Goal: Task Accomplishment & Management: Complete application form

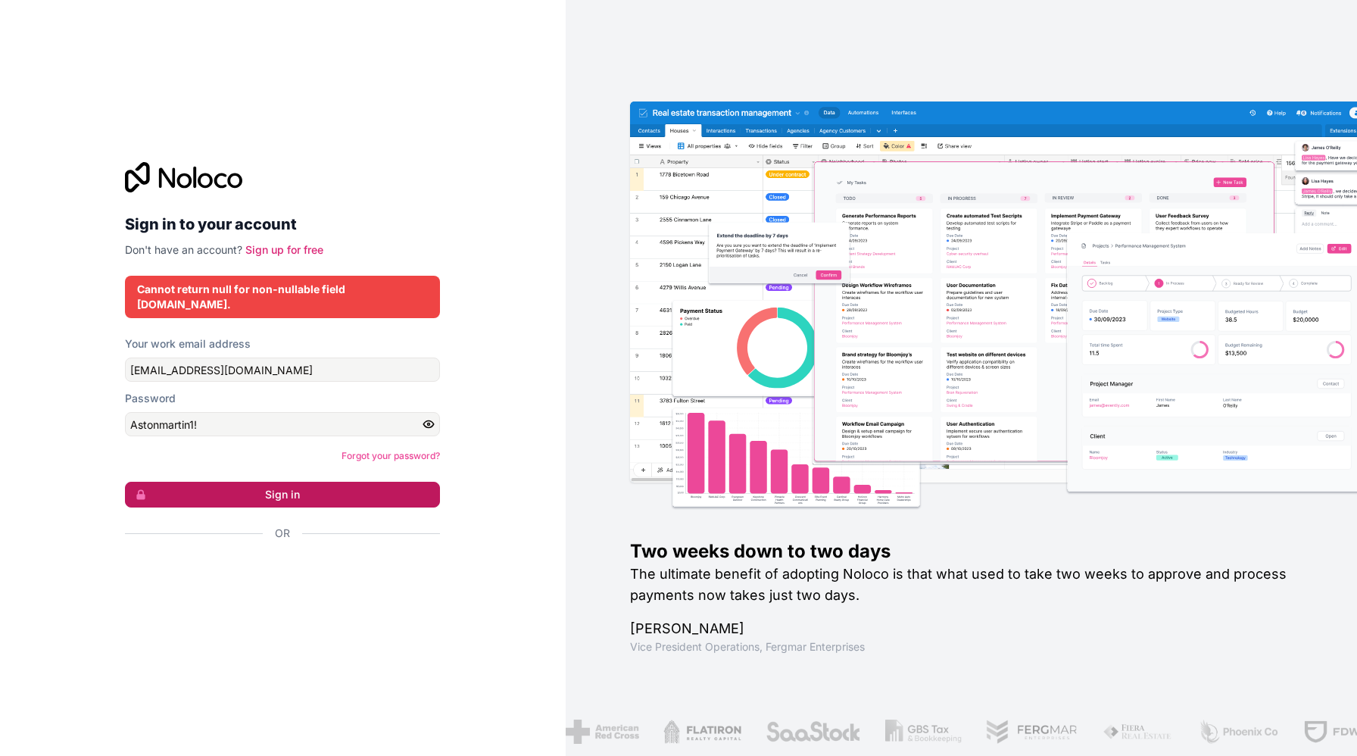
click at [277, 485] on button "Sign in" at bounding box center [282, 495] width 315 height 26
click at [223, 361] on input "[EMAIL_ADDRESS][DOMAIN_NAME]" at bounding box center [282, 369] width 315 height 24
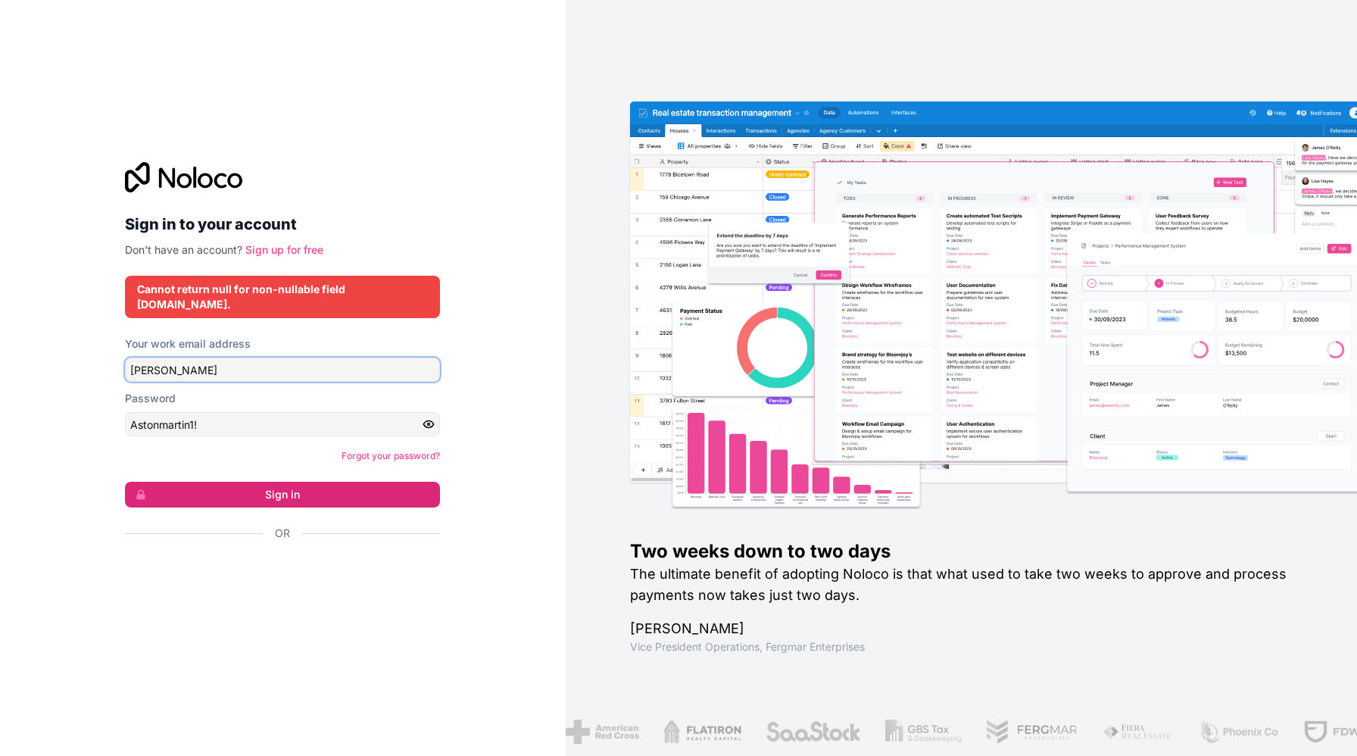
type input "[PERSON_NAME]"
click at [270, 256] on link "Sign up for free" at bounding box center [284, 249] width 78 height 13
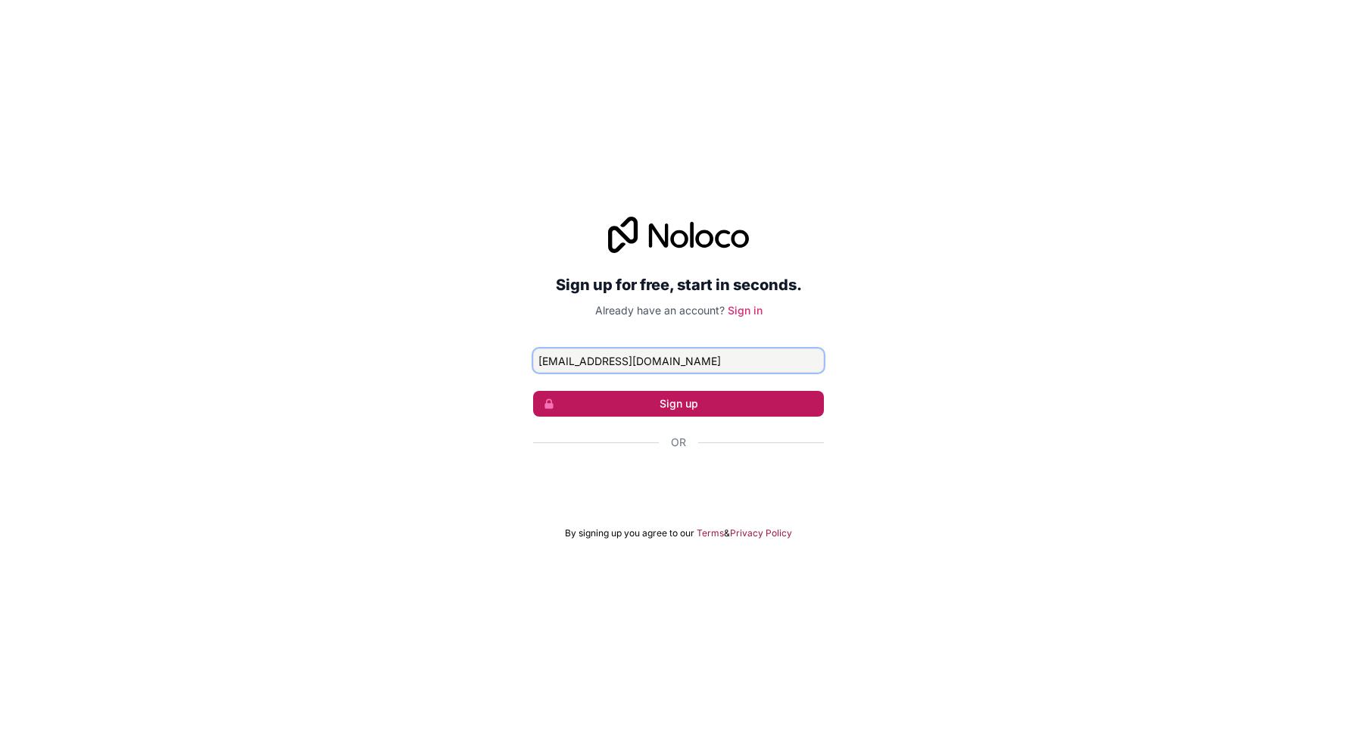
type input "[EMAIL_ADDRESS][DOMAIN_NAME]"
click at [679, 404] on button "Sign up" at bounding box center [678, 404] width 291 height 26
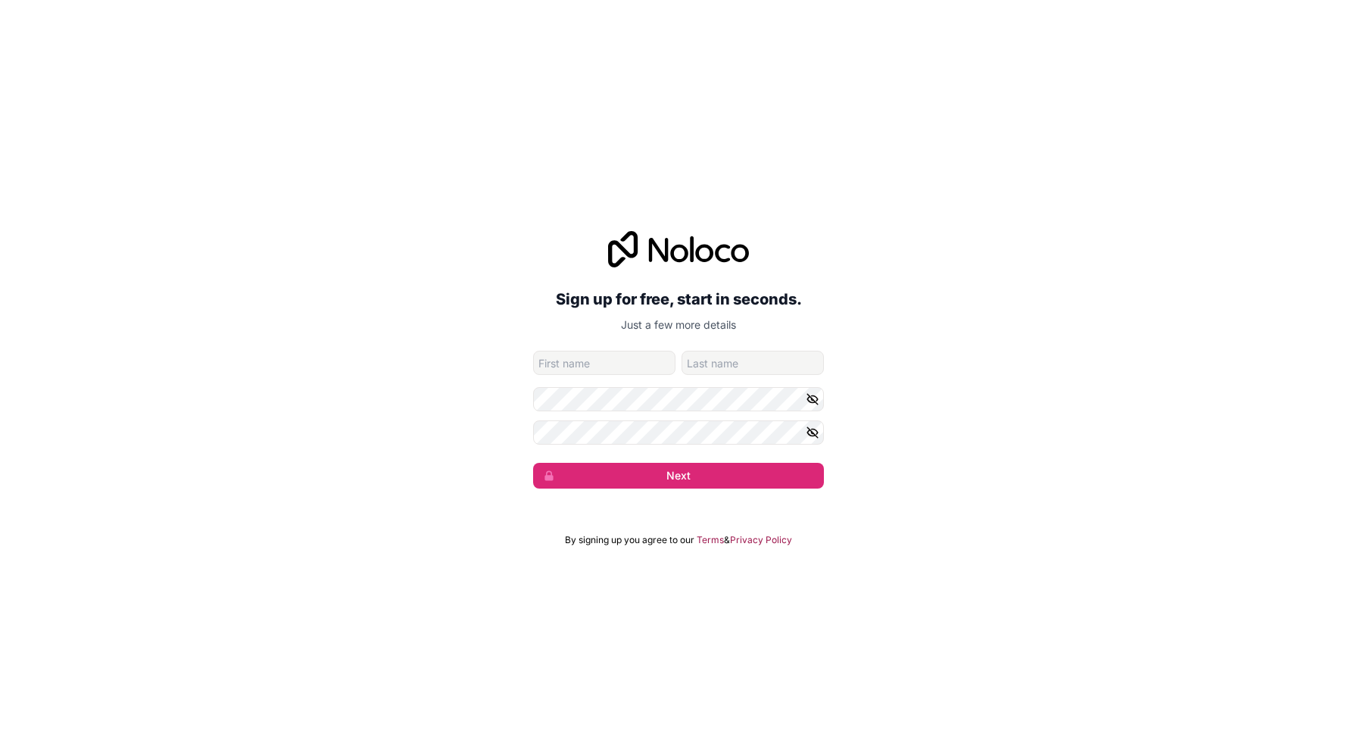
click at [625, 361] on input "given-name" at bounding box center [604, 363] width 142 height 24
type input "Oscar"
click at [716, 362] on input "family-name" at bounding box center [753, 363] width 142 height 24
type input "[PERSON_NAME]"
click at [697, 481] on button "Next" at bounding box center [678, 476] width 291 height 26
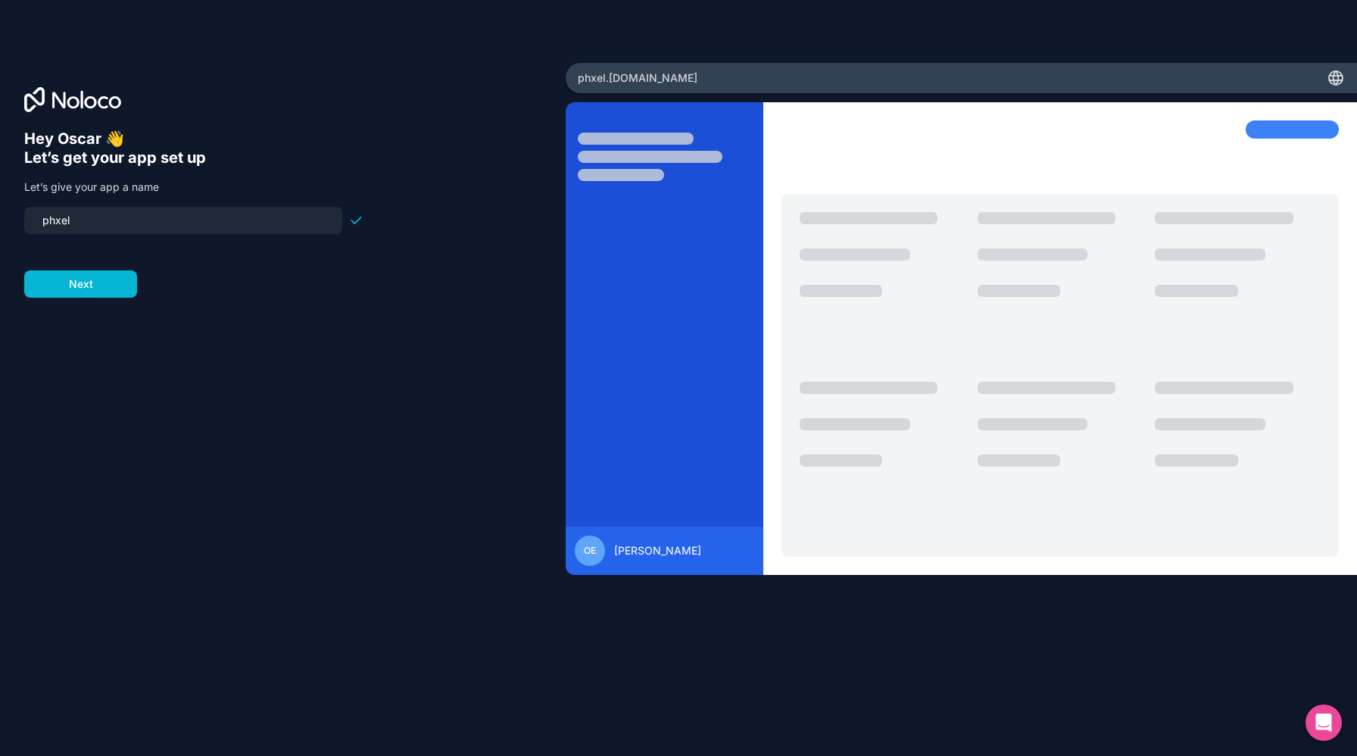
click at [114, 226] on input "phxel" at bounding box center [183, 220] width 300 height 21
type input "phx-calorie"
click at [95, 282] on button "Next" at bounding box center [80, 283] width 113 height 27
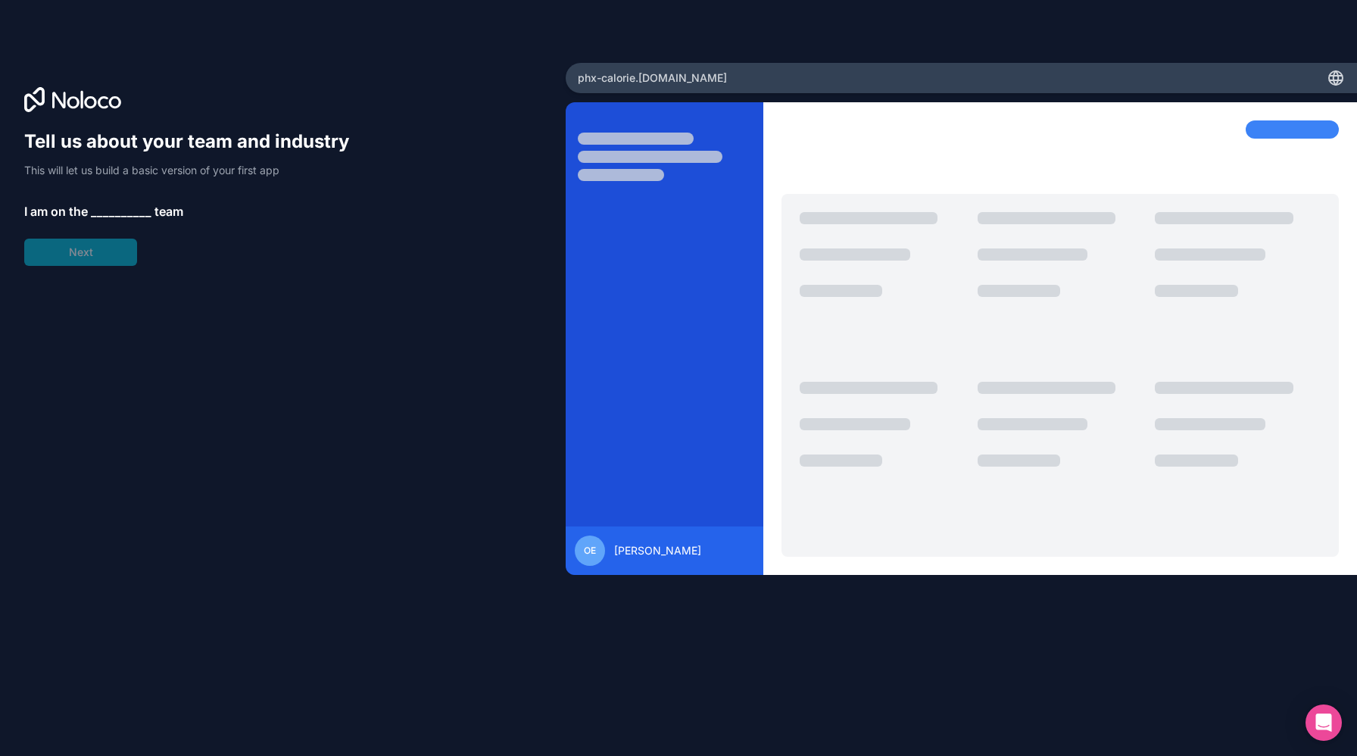
click at [114, 211] on span "__________" at bounding box center [121, 211] width 61 height 18
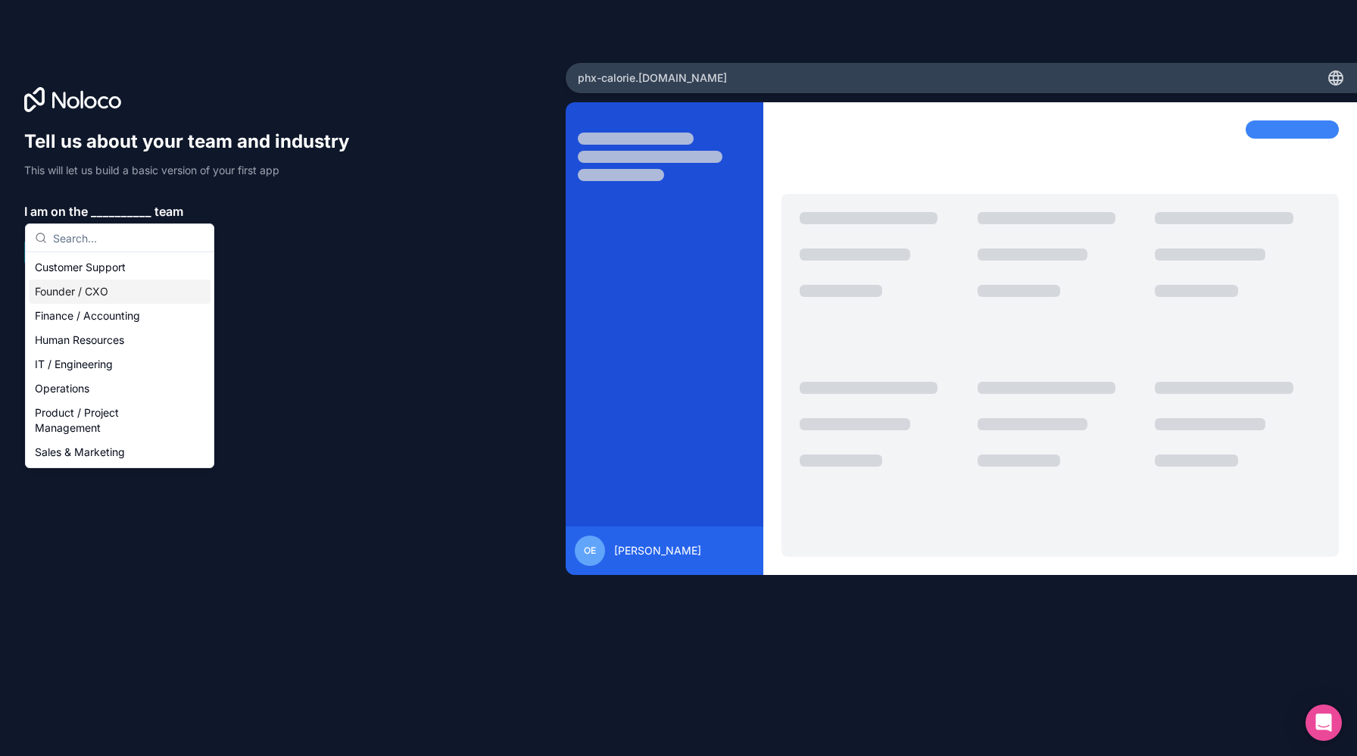
click at [119, 290] on div "Founder / CXO" at bounding box center [120, 291] width 182 height 24
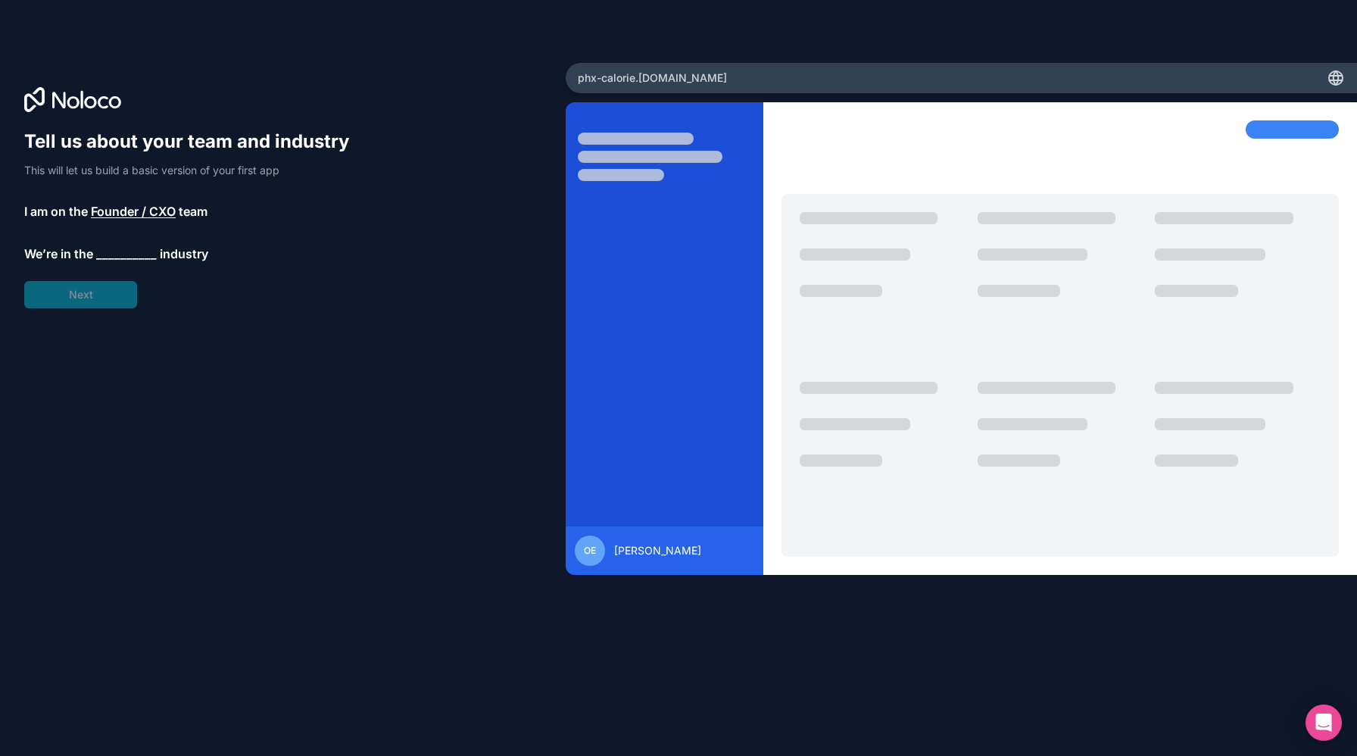
click at [124, 250] on span "__________" at bounding box center [126, 254] width 61 height 18
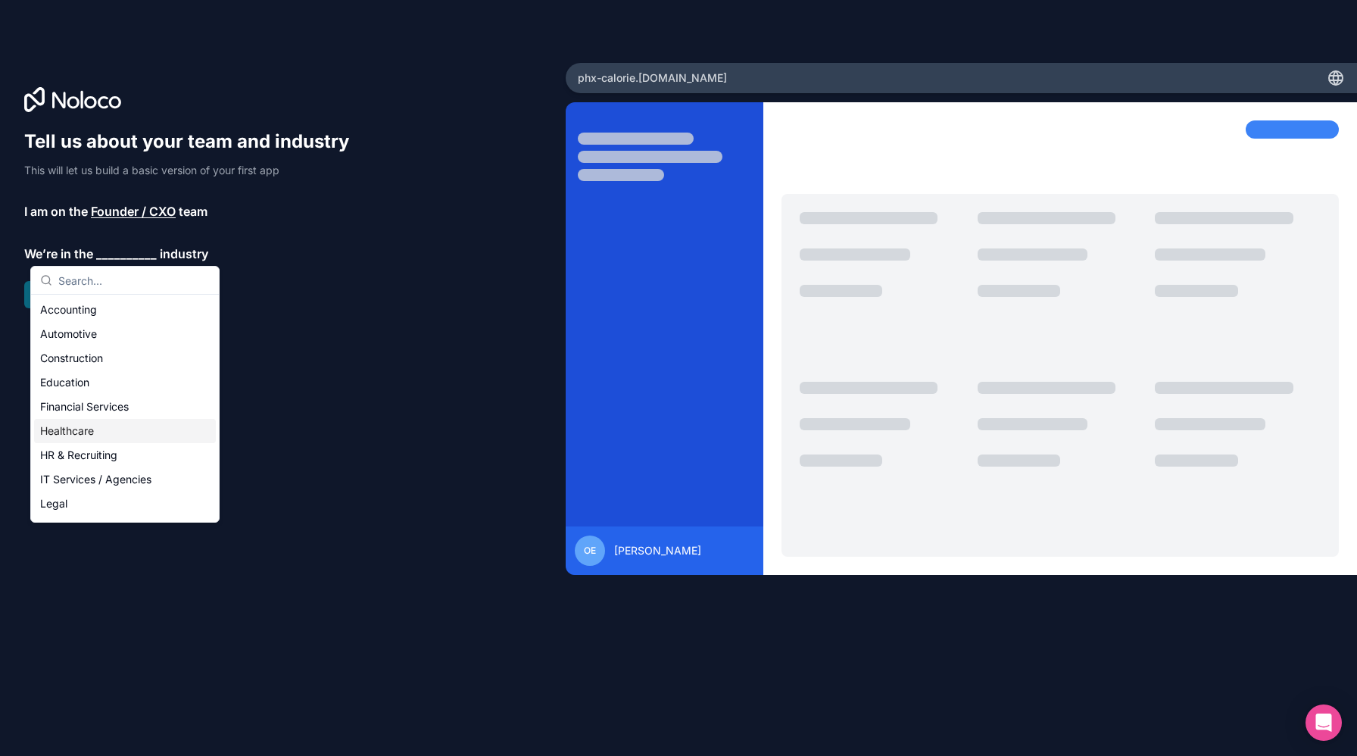
click at [113, 428] on div "Healthcare" at bounding box center [125, 431] width 182 height 24
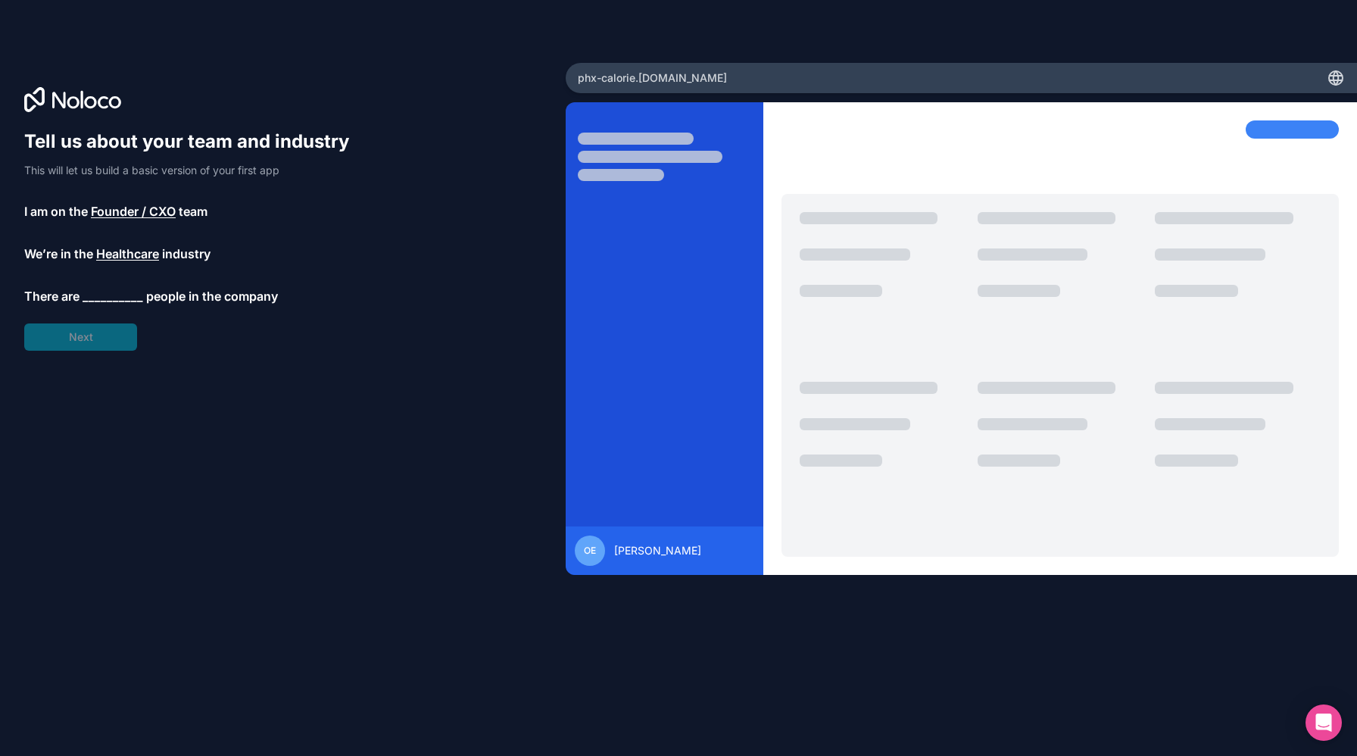
click at [113, 297] on span "__________" at bounding box center [113, 296] width 61 height 18
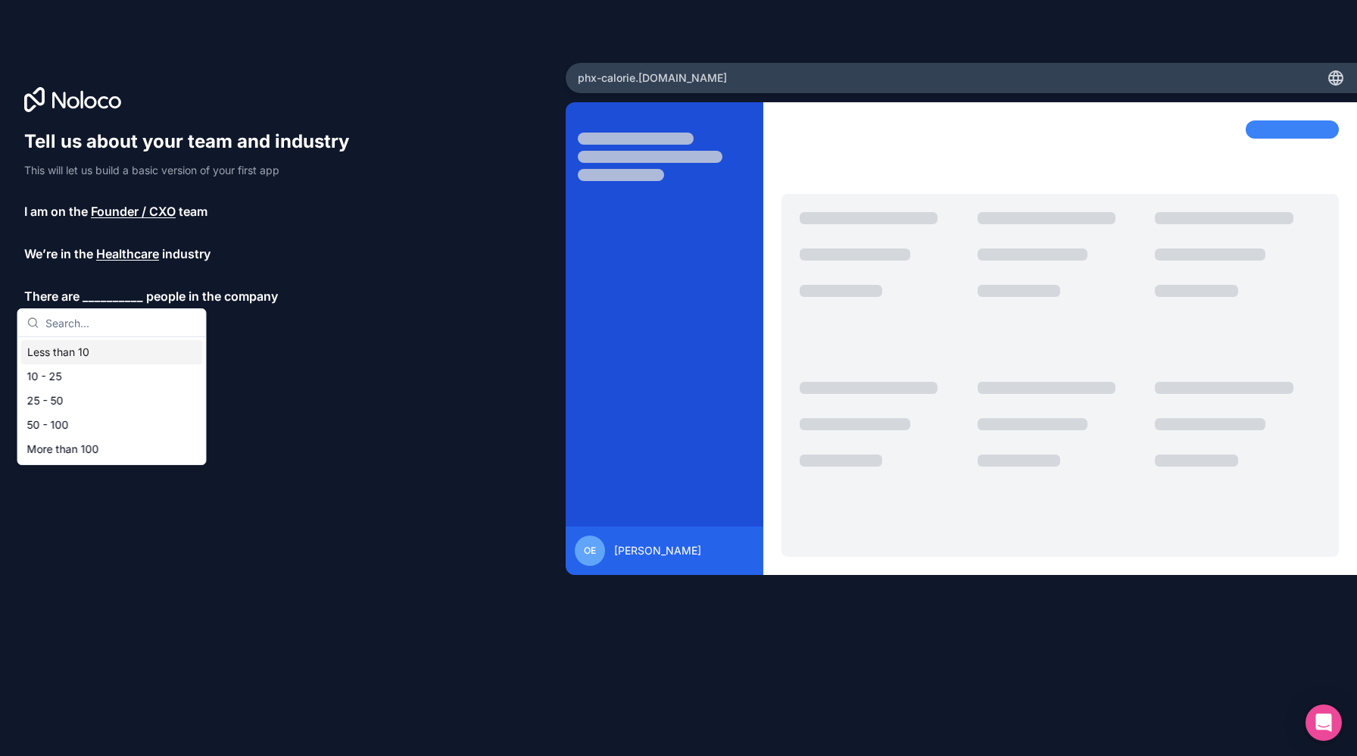
click at [94, 350] on div "Less than 10" at bounding box center [112, 352] width 182 height 24
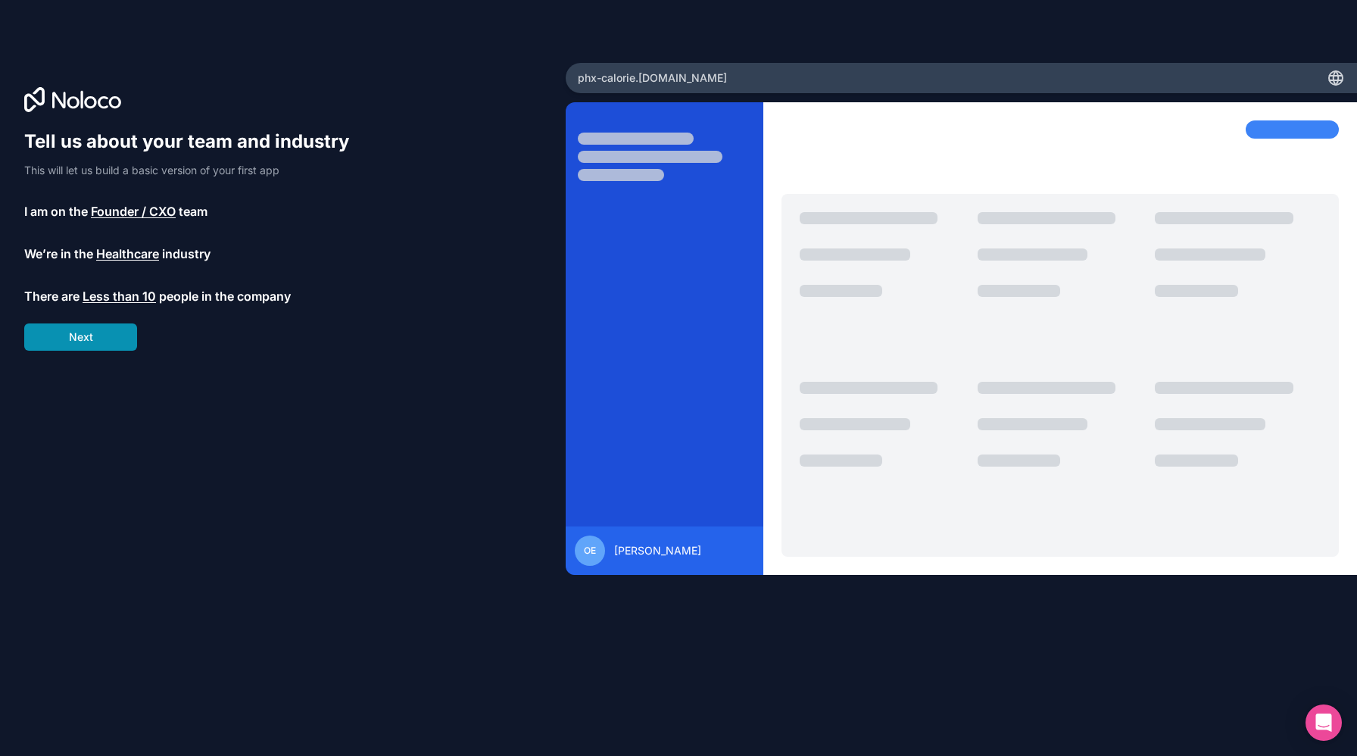
click at [94, 335] on button "Next" at bounding box center [80, 336] width 113 height 27
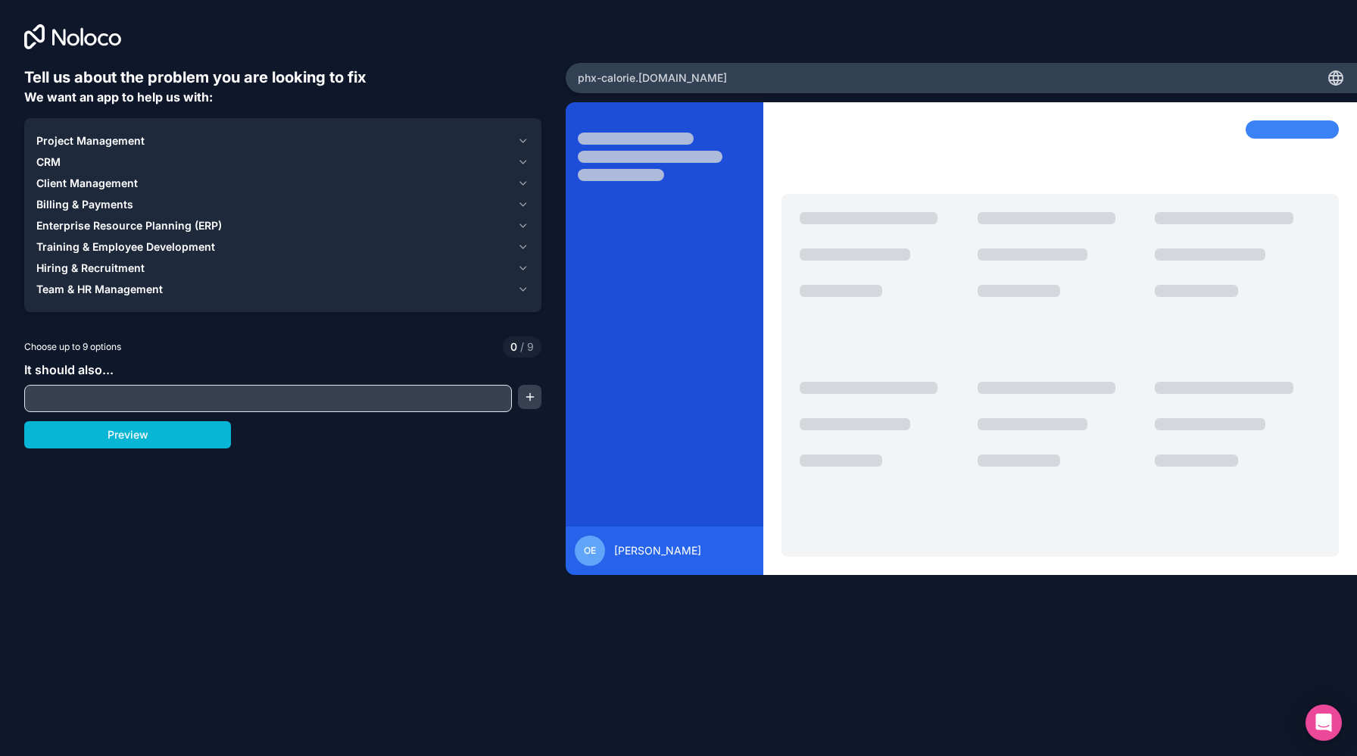
click at [123, 398] on input "text" at bounding box center [268, 398] width 480 height 21
click at [532, 400] on button "button" at bounding box center [529, 397] width 23 height 24
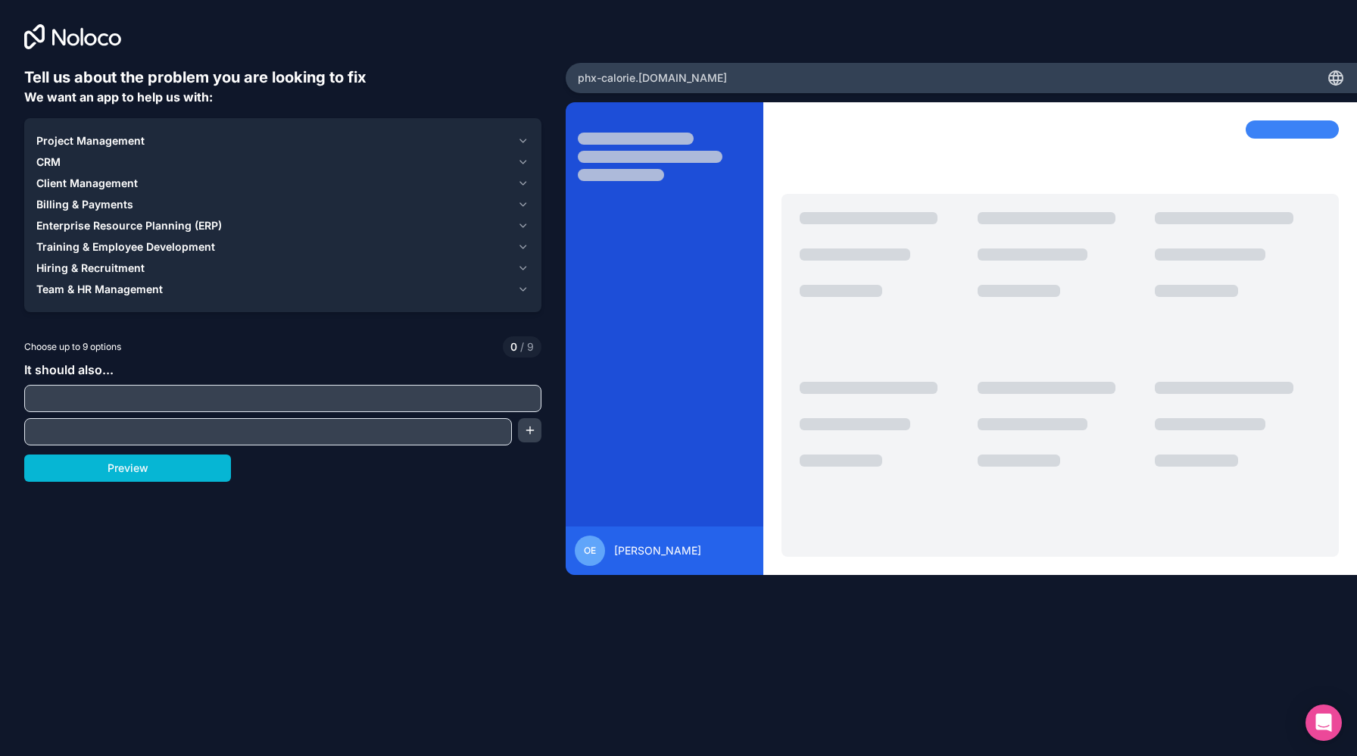
click at [316, 398] on input "text" at bounding box center [283, 398] width 510 height 21
type input "c"
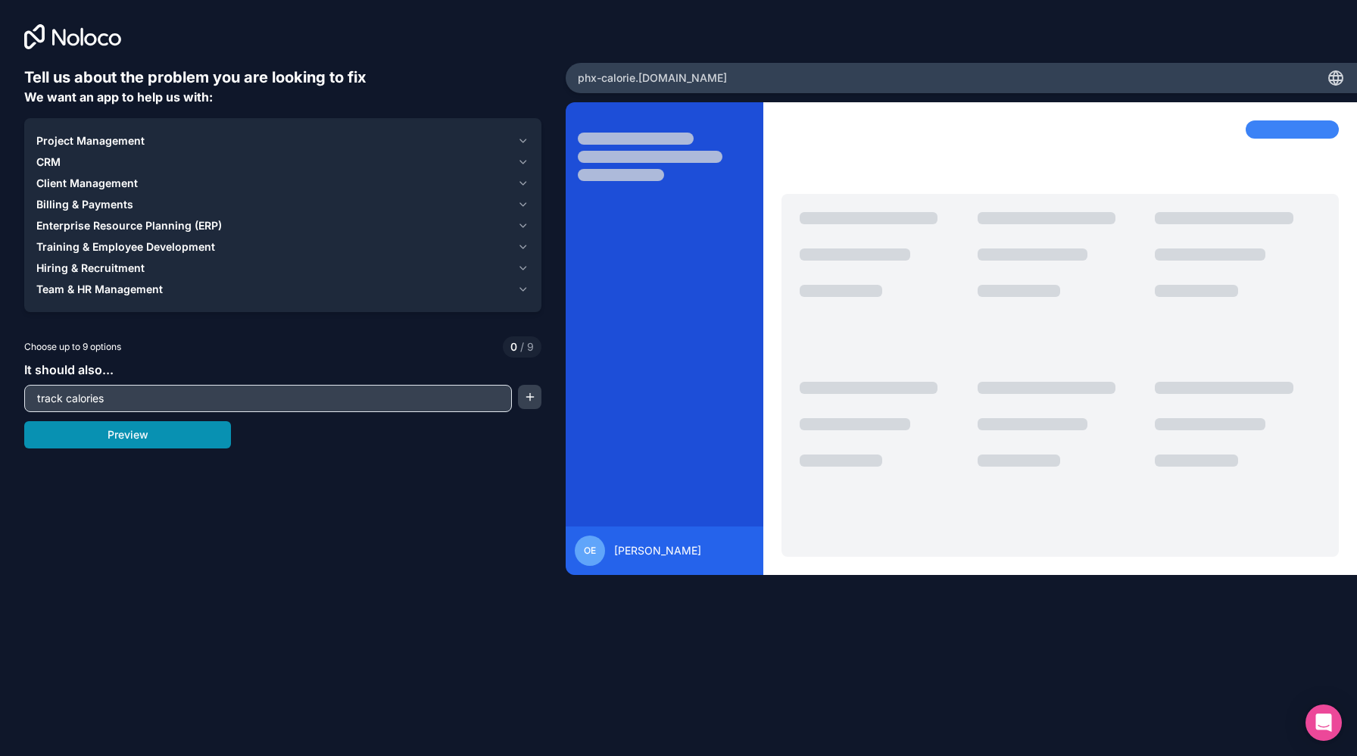
type input "track calories"
click at [186, 437] on button "Preview" at bounding box center [127, 434] width 207 height 27
click at [190, 401] on input "track calories" at bounding box center [268, 398] width 480 height 21
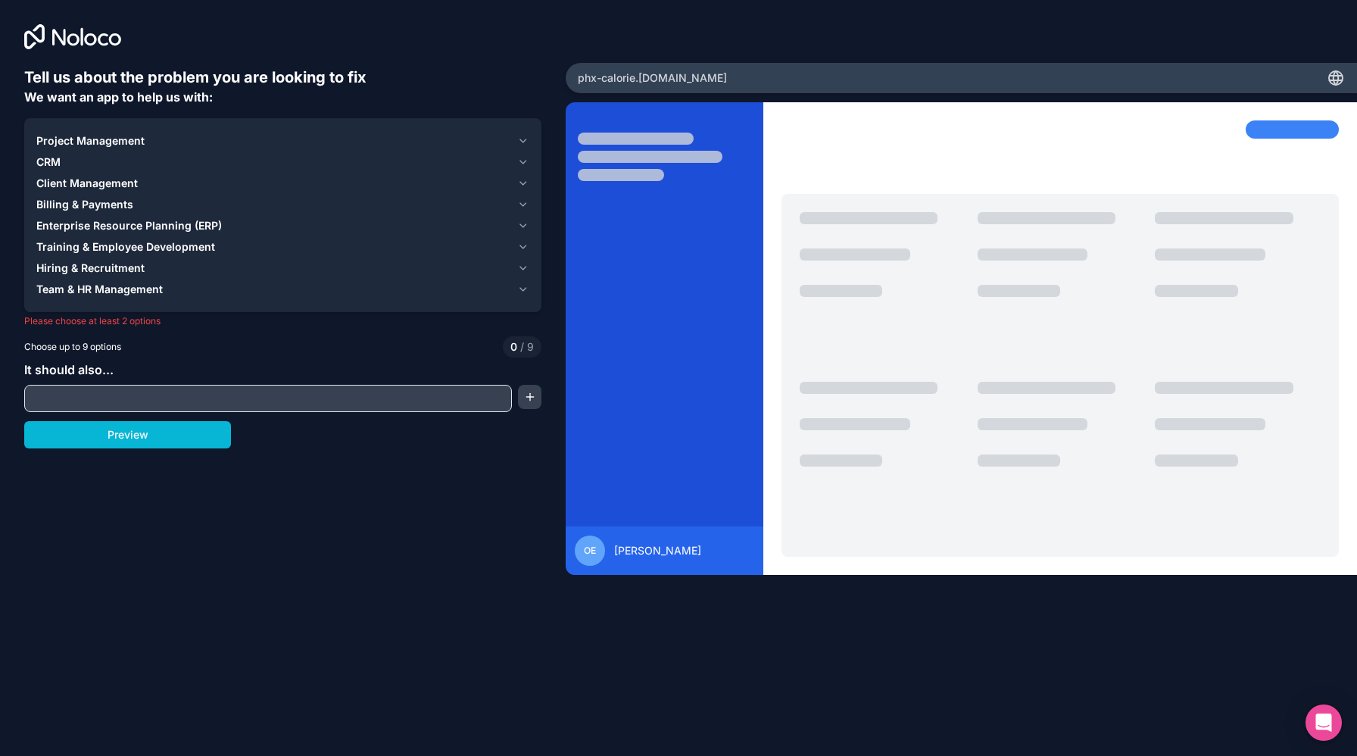
click at [98, 136] on span "Project Management" at bounding box center [90, 140] width 108 height 15
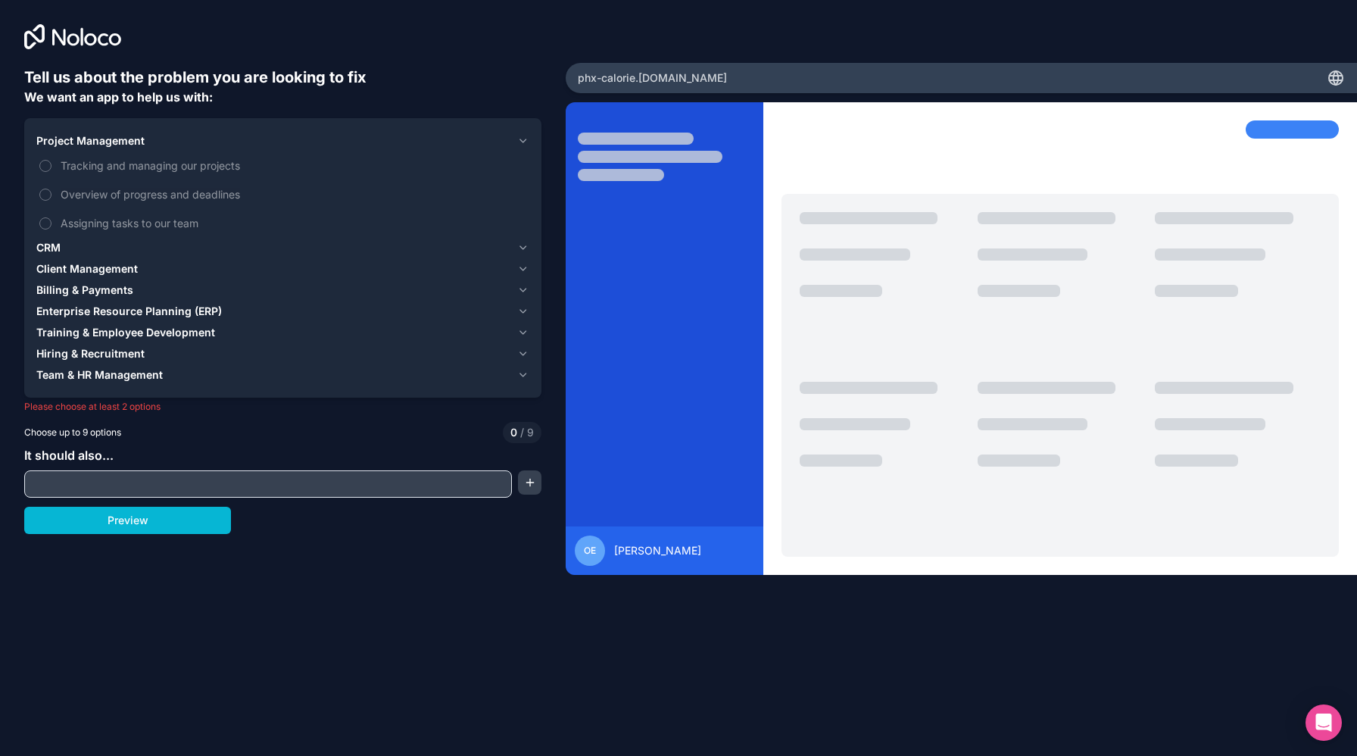
click at [98, 136] on span "Project Management" at bounding box center [90, 140] width 108 height 15
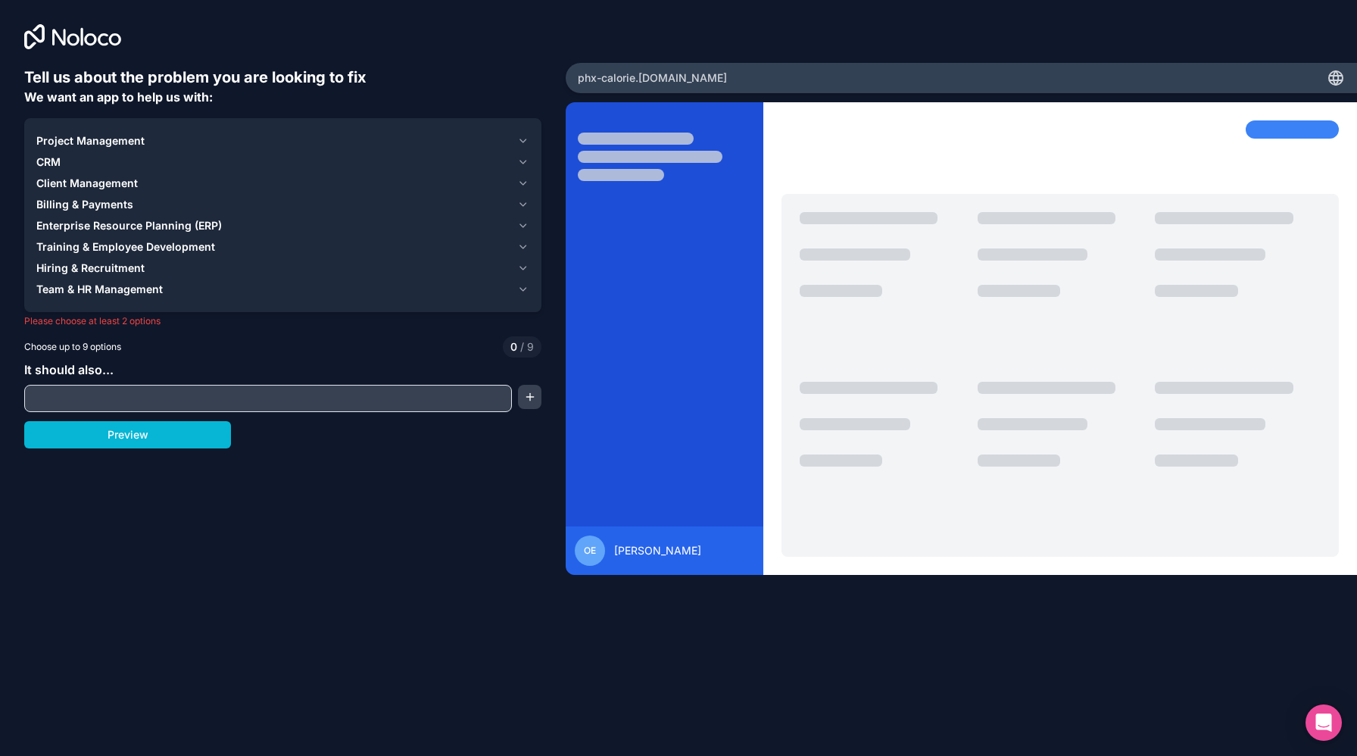
click at [103, 139] on span "Project Management" at bounding box center [90, 140] width 108 height 15
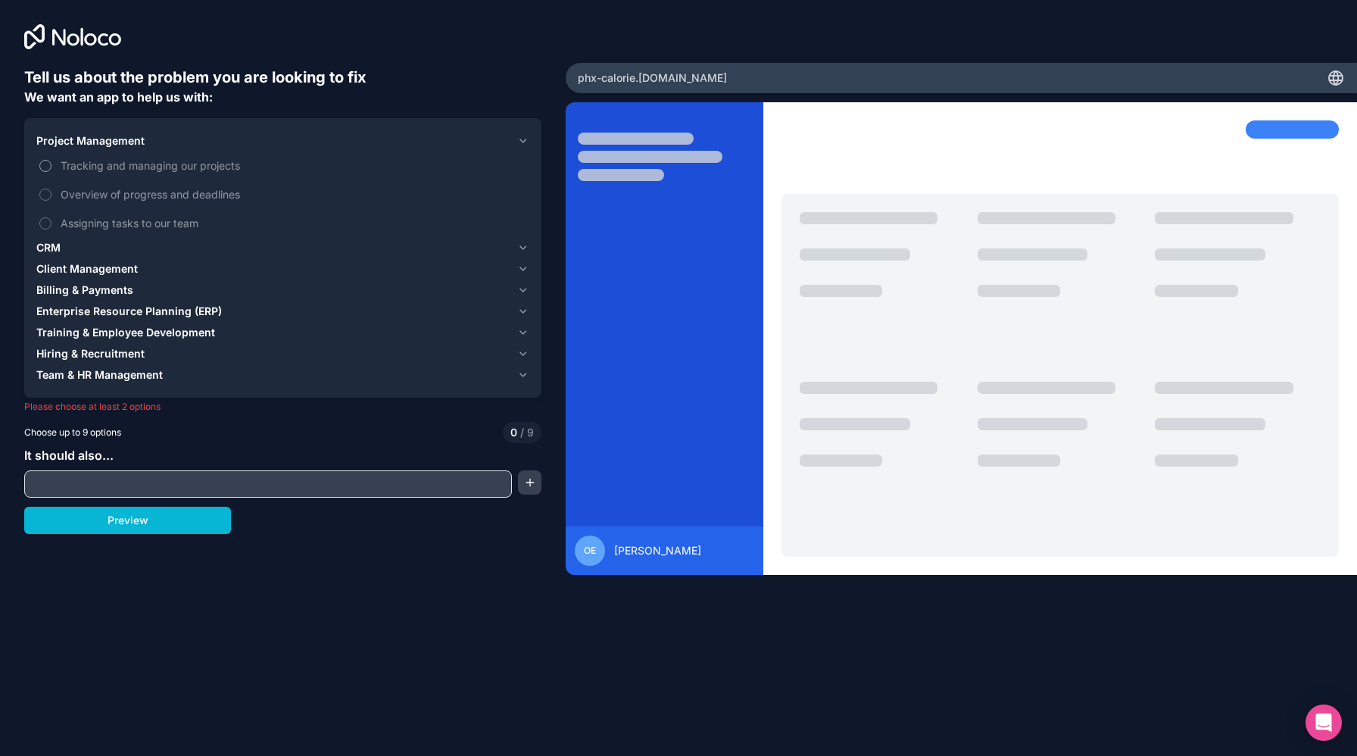
click at [115, 166] on span "Tracking and managing our projects" at bounding box center [294, 166] width 466 height 16
click at [51, 166] on button "Tracking and managing our projects" at bounding box center [45, 166] width 12 height 12
click at [129, 168] on span "Tracking and managing our projects" at bounding box center [294, 166] width 466 height 16
click at [51, 168] on button "Tracking and managing our projects" at bounding box center [45, 166] width 12 height 12
click at [129, 168] on span "Tracking and managing our projects" at bounding box center [294, 166] width 466 height 16
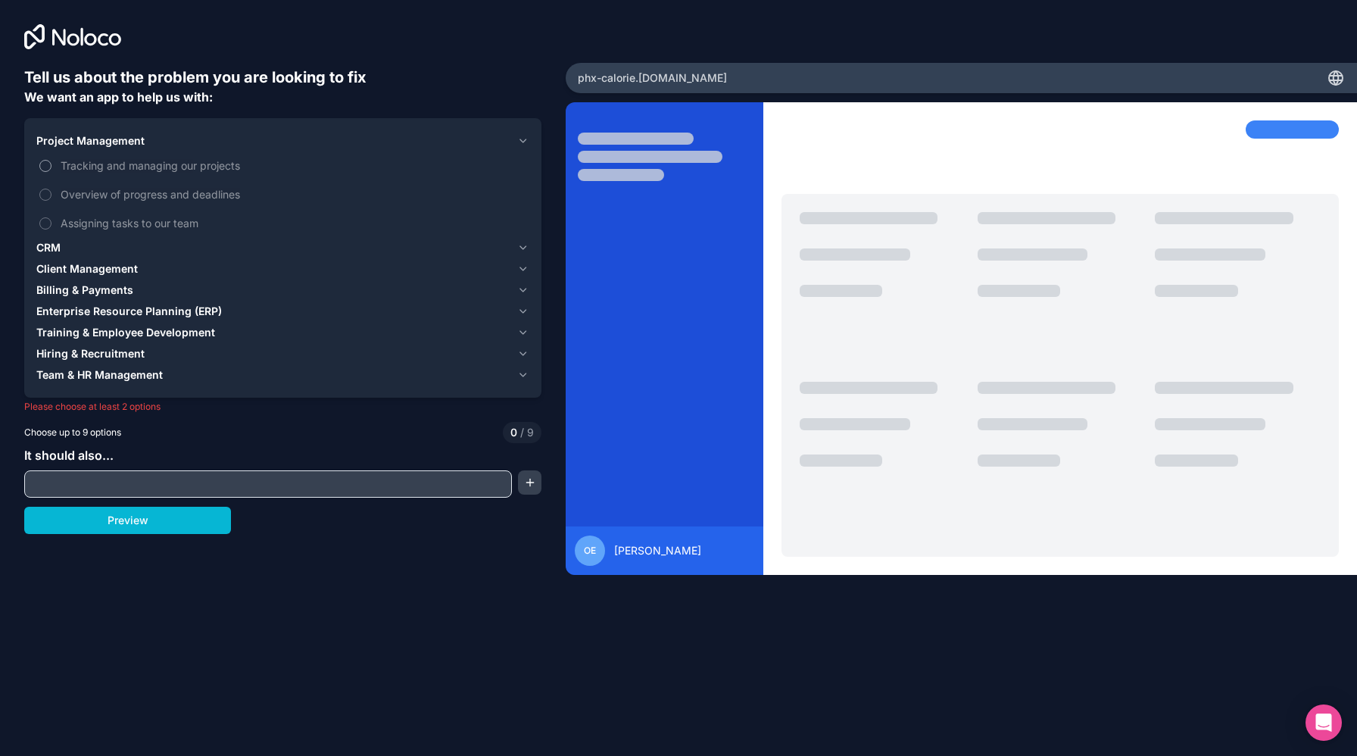
click at [51, 168] on button "Tracking and managing our projects" at bounding box center [45, 166] width 12 height 12
click at [117, 260] on button "Client Management" at bounding box center [282, 268] width 493 height 21
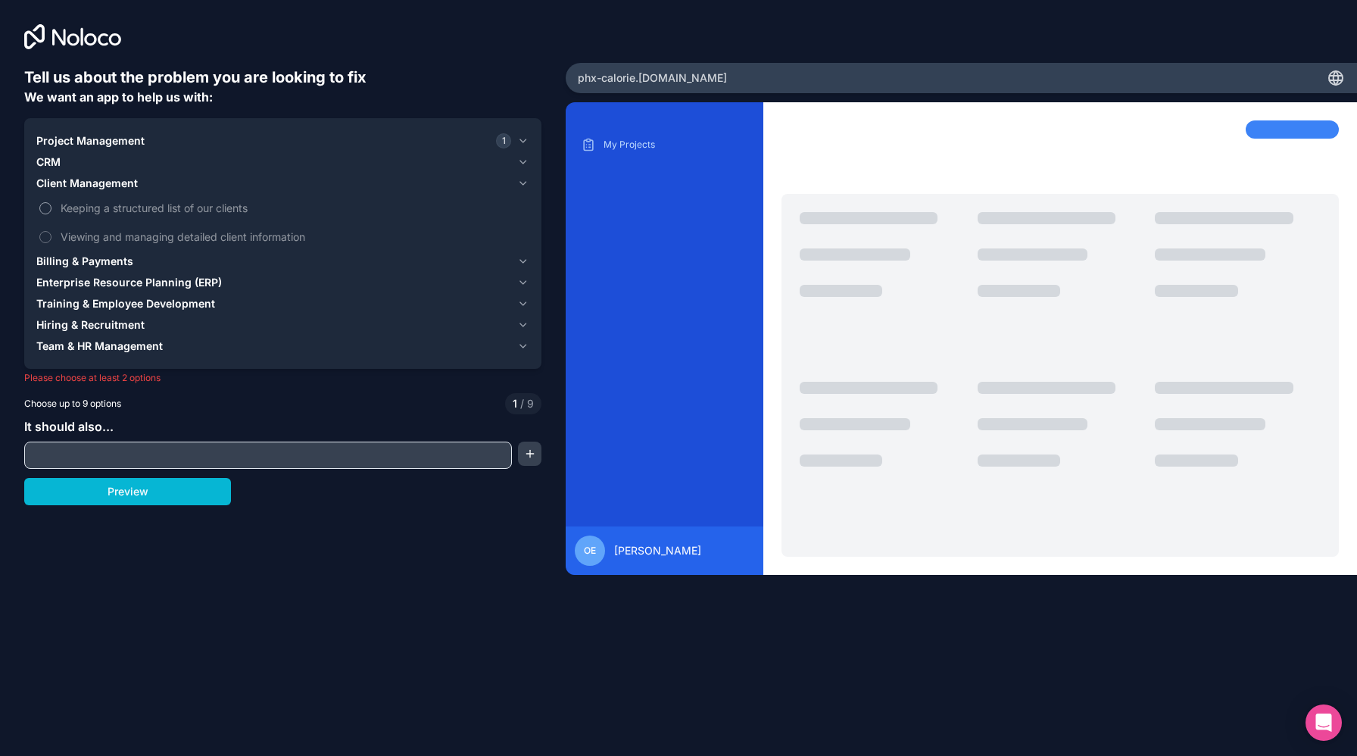
click at [140, 216] on label "Keeping a structured list of our clients" at bounding box center [282, 208] width 493 height 28
click at [51, 214] on button "Keeping a structured list of our clients" at bounding box center [45, 208] width 12 height 12
click at [134, 235] on span "Viewing and managing detailed client information" at bounding box center [294, 237] width 466 height 16
click at [51, 235] on button "Viewing and managing detailed client information" at bounding box center [45, 237] width 12 height 12
click at [118, 261] on span "Billing & Payments" at bounding box center [84, 261] width 97 height 15
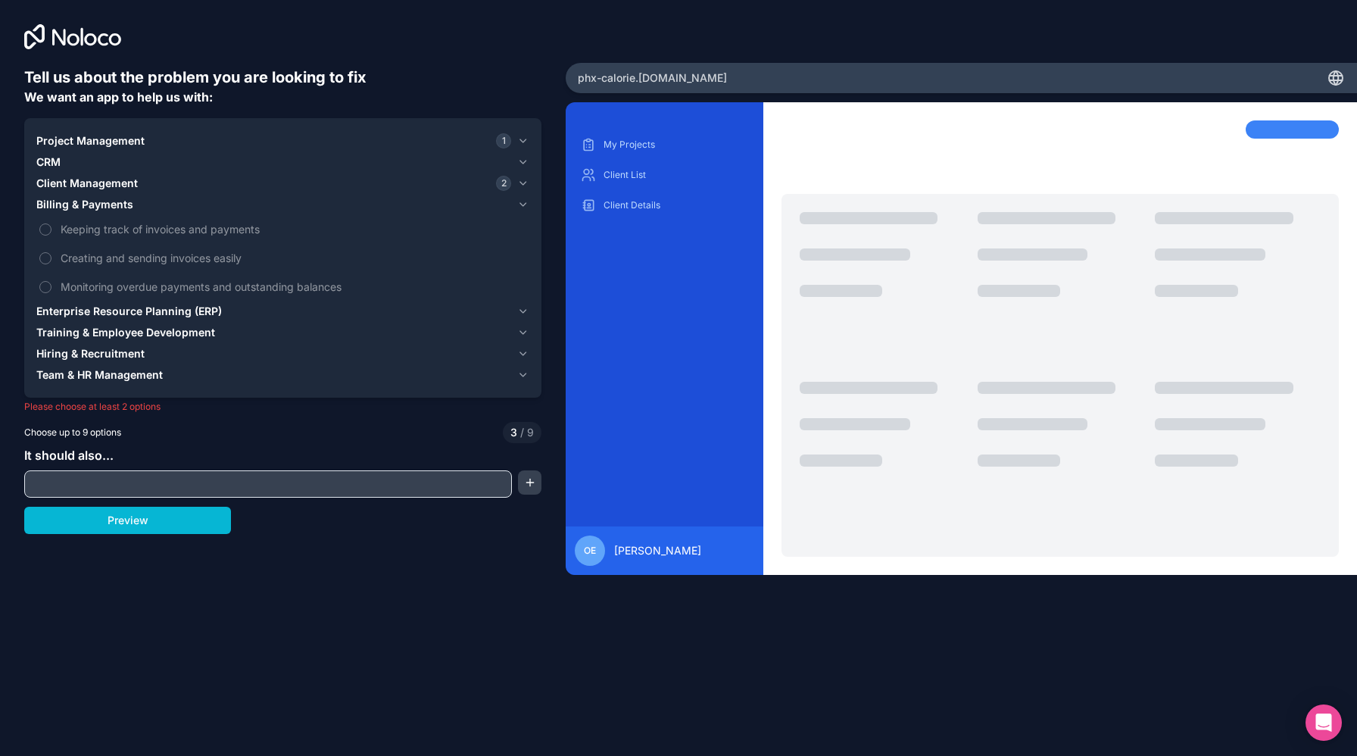
click at [140, 312] on span "Enterprise Resource Planning (ERP)" at bounding box center [129, 311] width 186 height 15
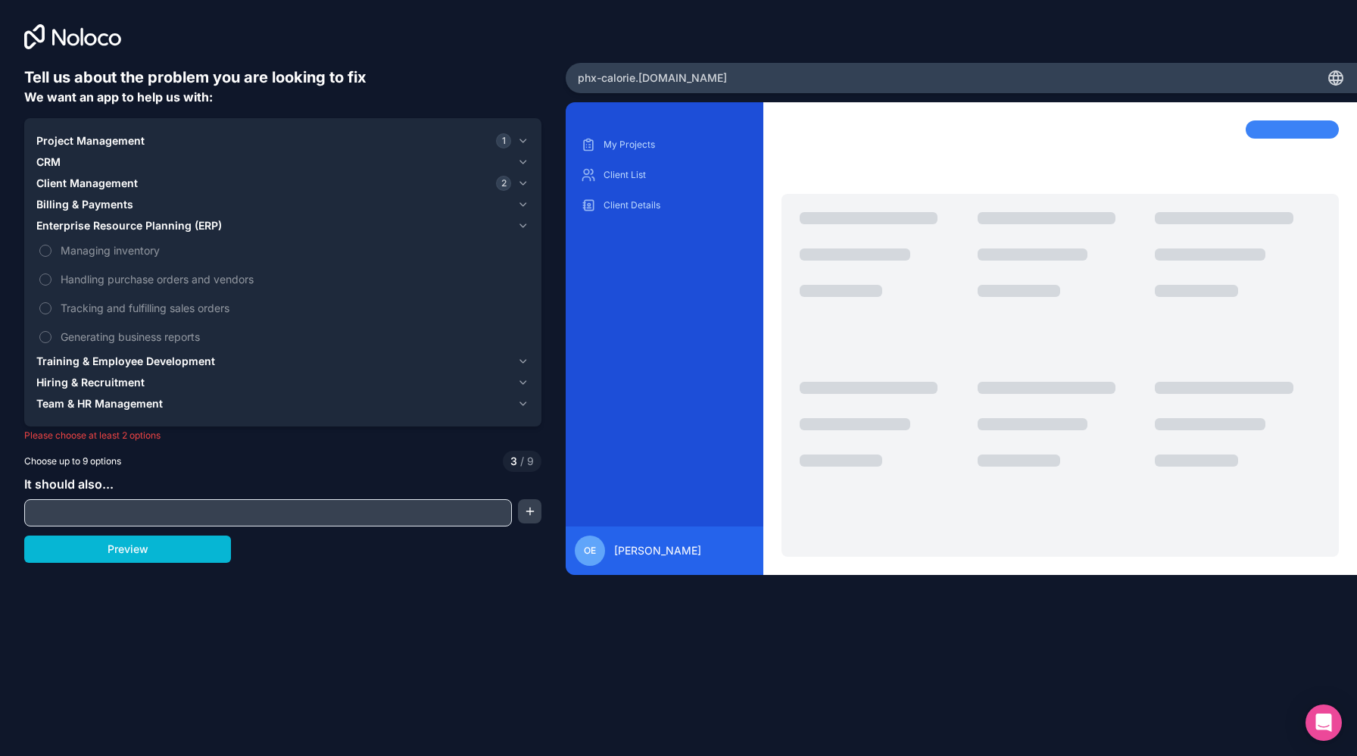
click at [118, 361] on span "Training & Employee Development" at bounding box center [125, 361] width 179 height 15
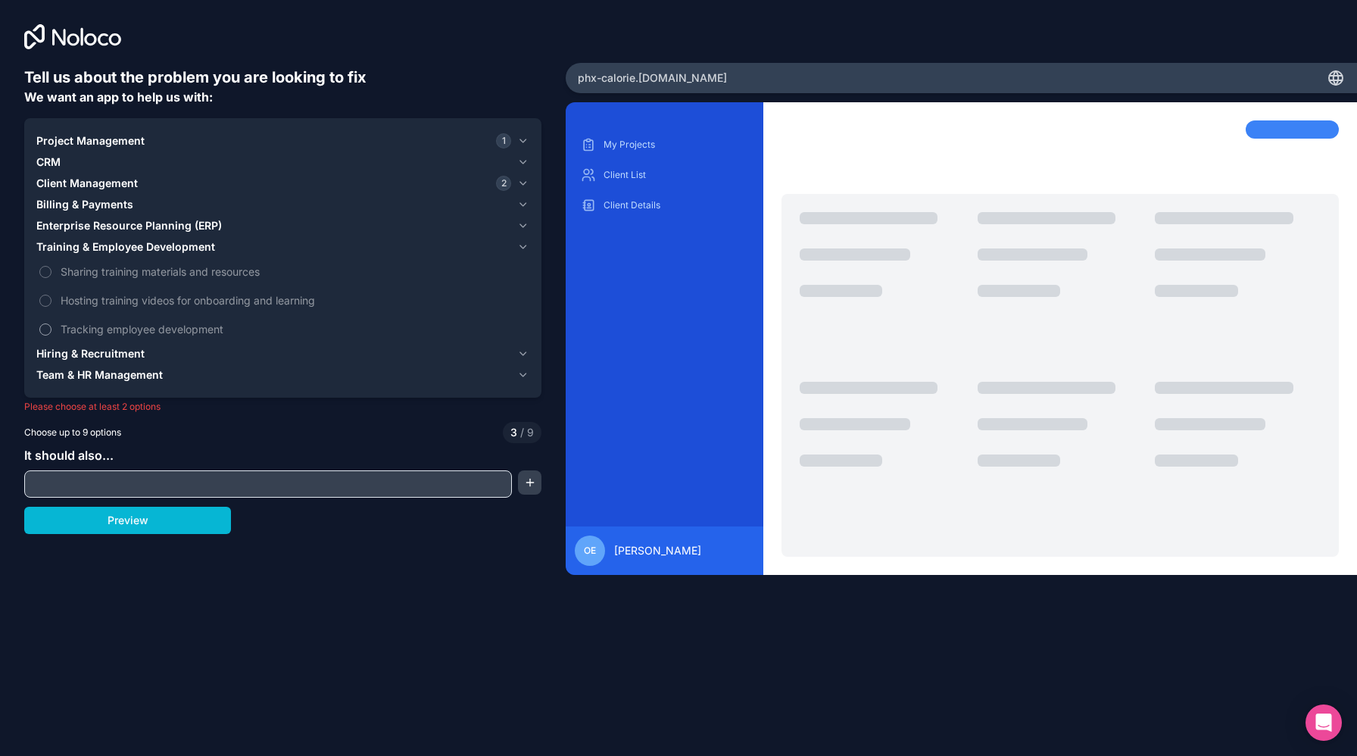
click at [126, 332] on span "Tracking employee development" at bounding box center [294, 329] width 466 height 16
click at [51, 332] on button "Tracking employee development" at bounding box center [45, 329] width 12 height 12
click at [117, 349] on span "Hiring & Recruitment" at bounding box center [90, 353] width 108 height 15
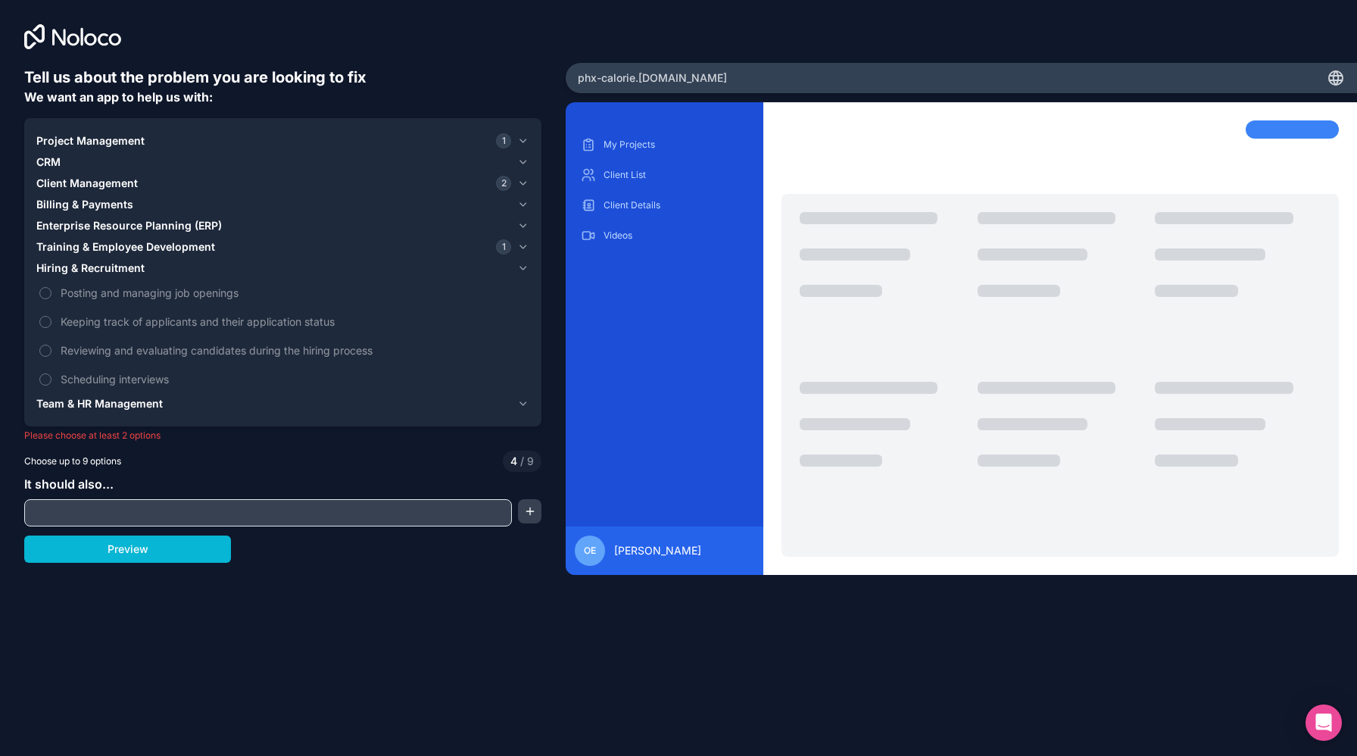
click at [123, 400] on span "Team & HR Management" at bounding box center [99, 403] width 126 height 15
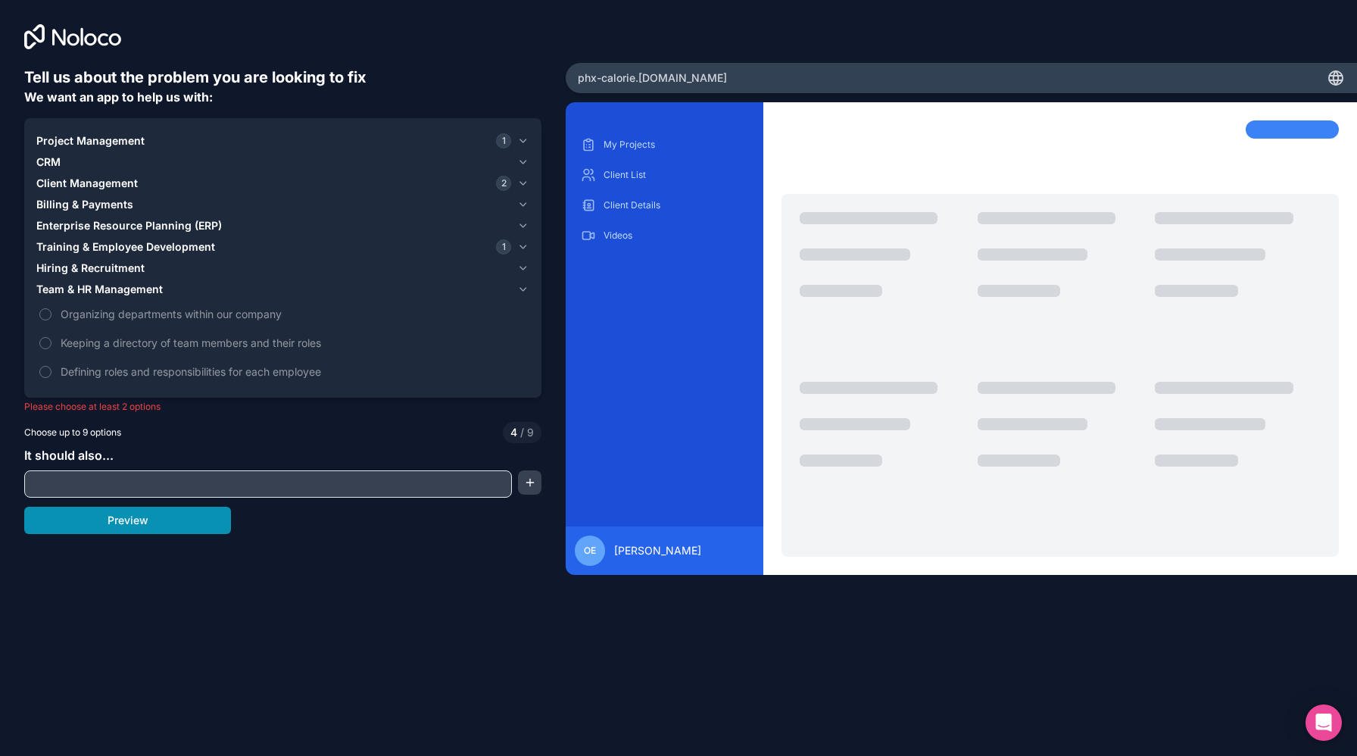
click at [139, 531] on button "Preview" at bounding box center [127, 520] width 207 height 27
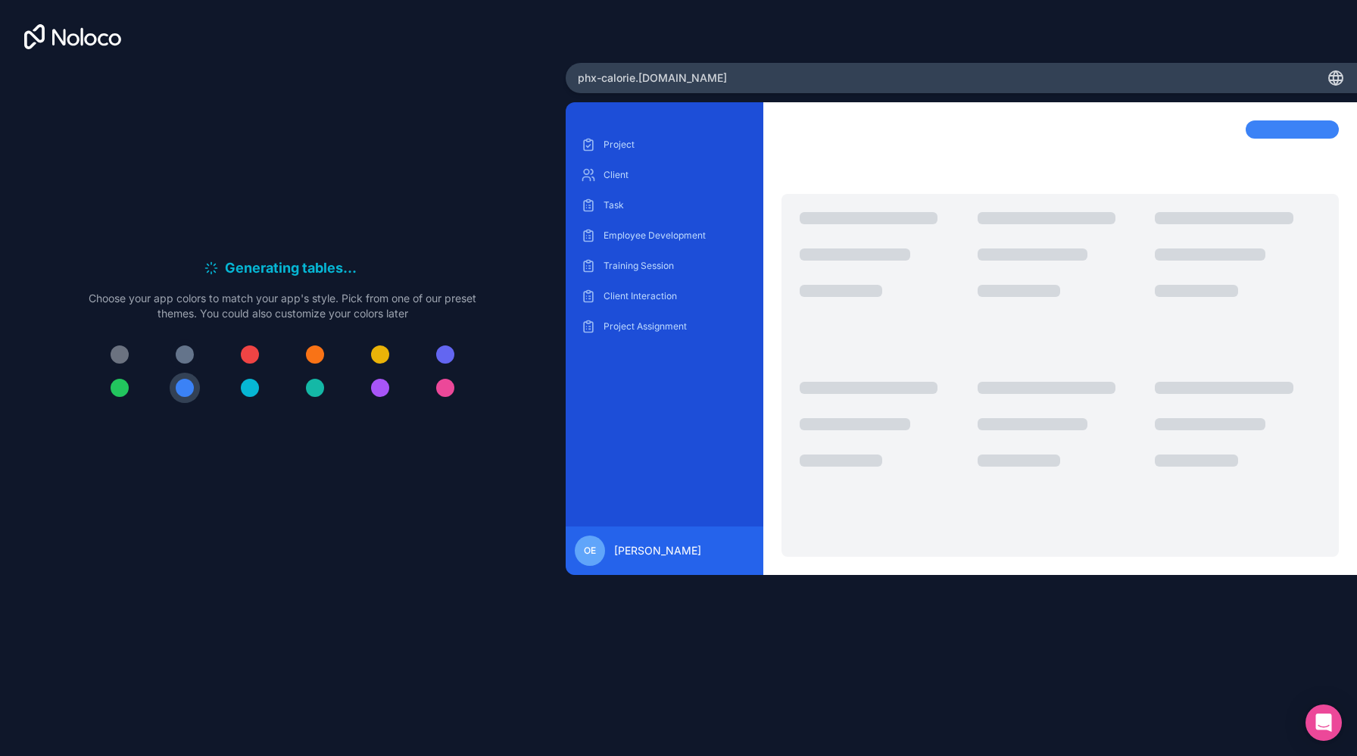
click at [185, 354] on div at bounding box center [185, 354] width 18 height 18
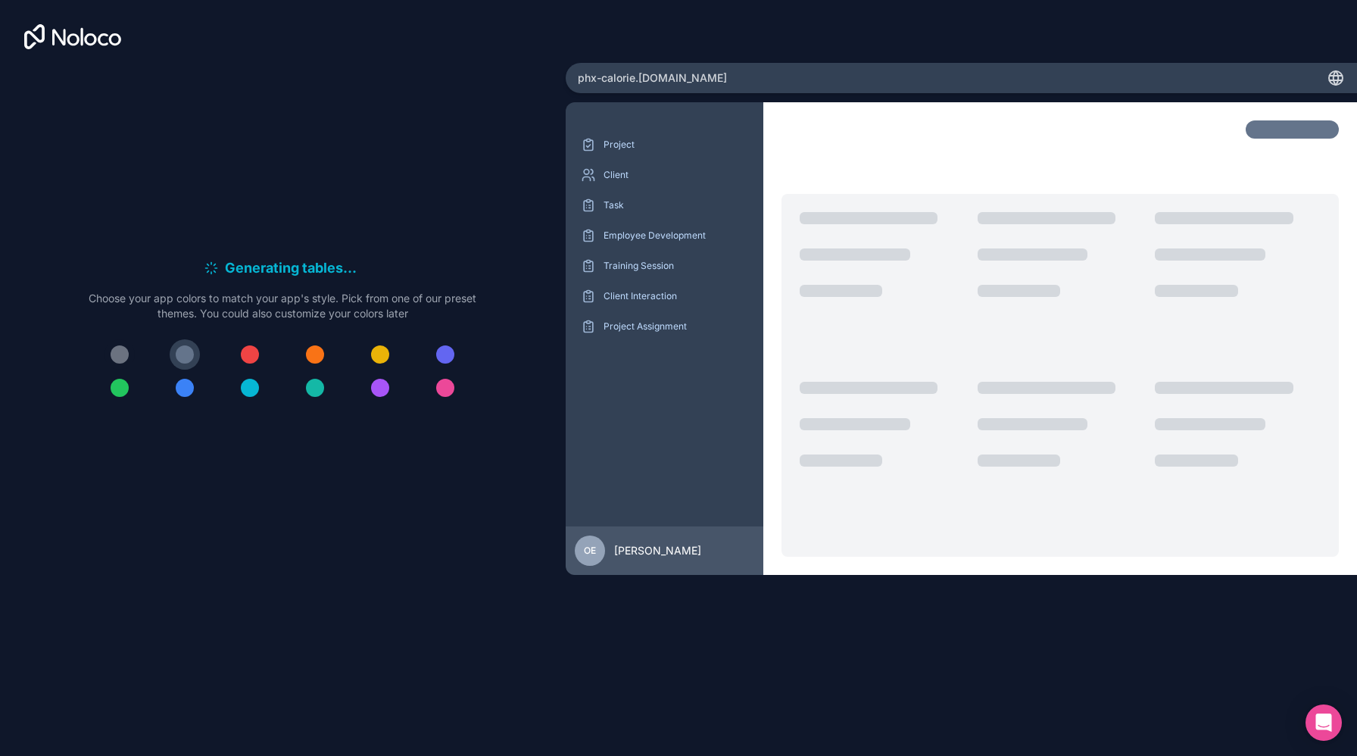
click at [115, 352] on div at bounding box center [120, 354] width 18 height 18
click at [118, 354] on div at bounding box center [120, 354] width 18 height 18
click at [114, 396] on button at bounding box center [119, 388] width 30 height 30
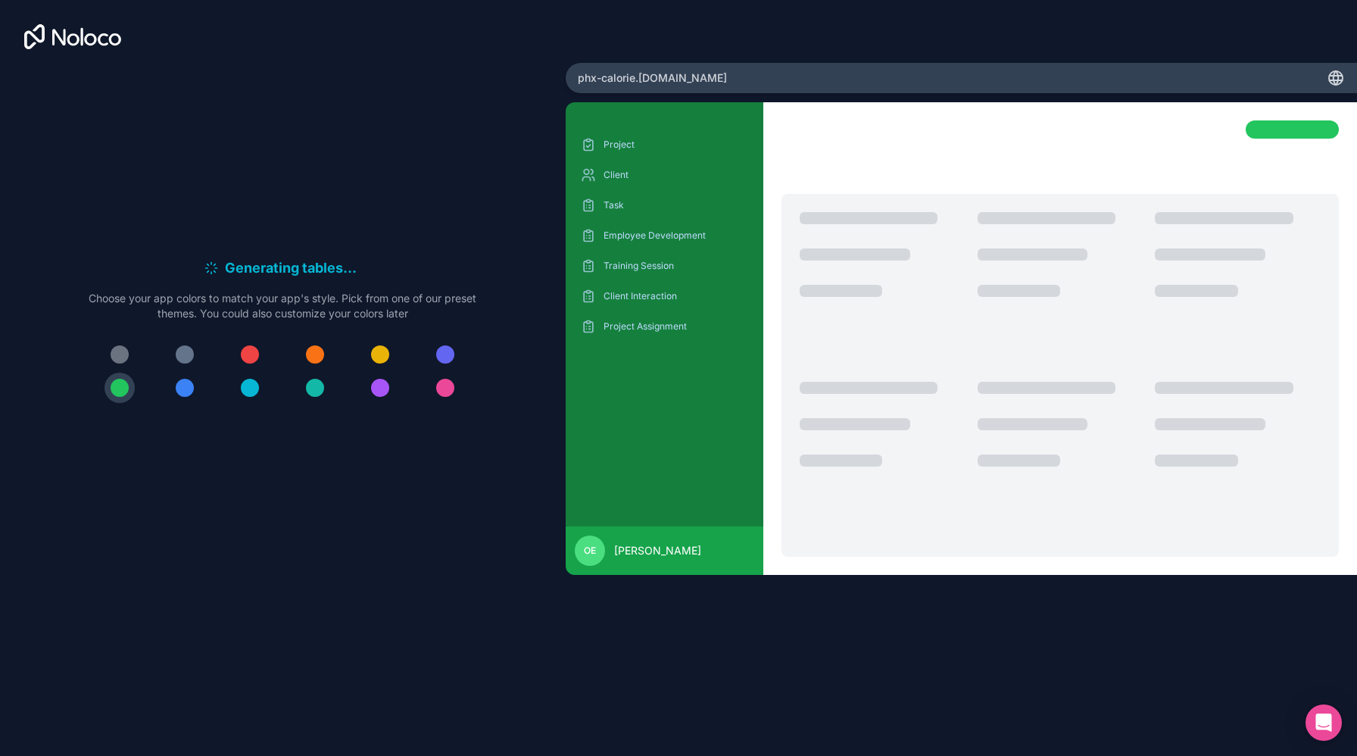
click at [381, 389] on div at bounding box center [380, 388] width 18 height 18
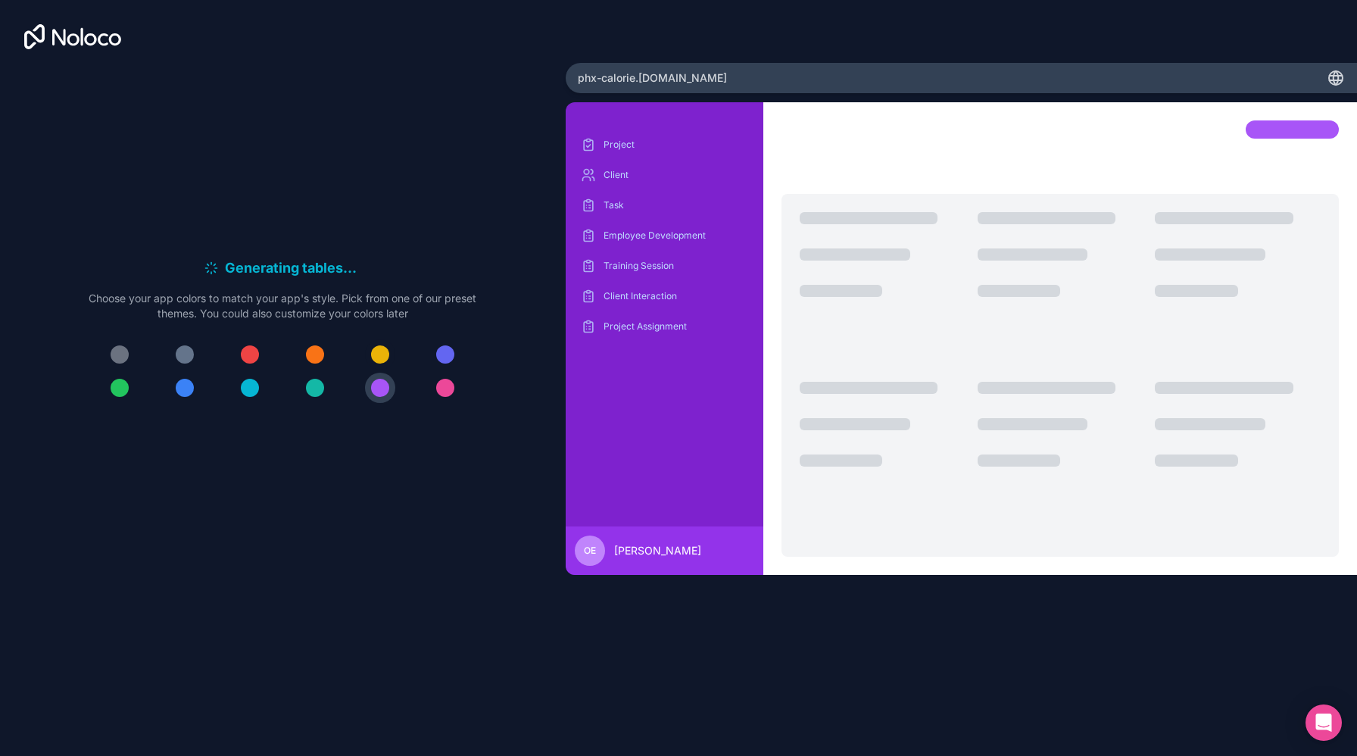
click at [386, 359] on div at bounding box center [380, 354] width 18 height 18
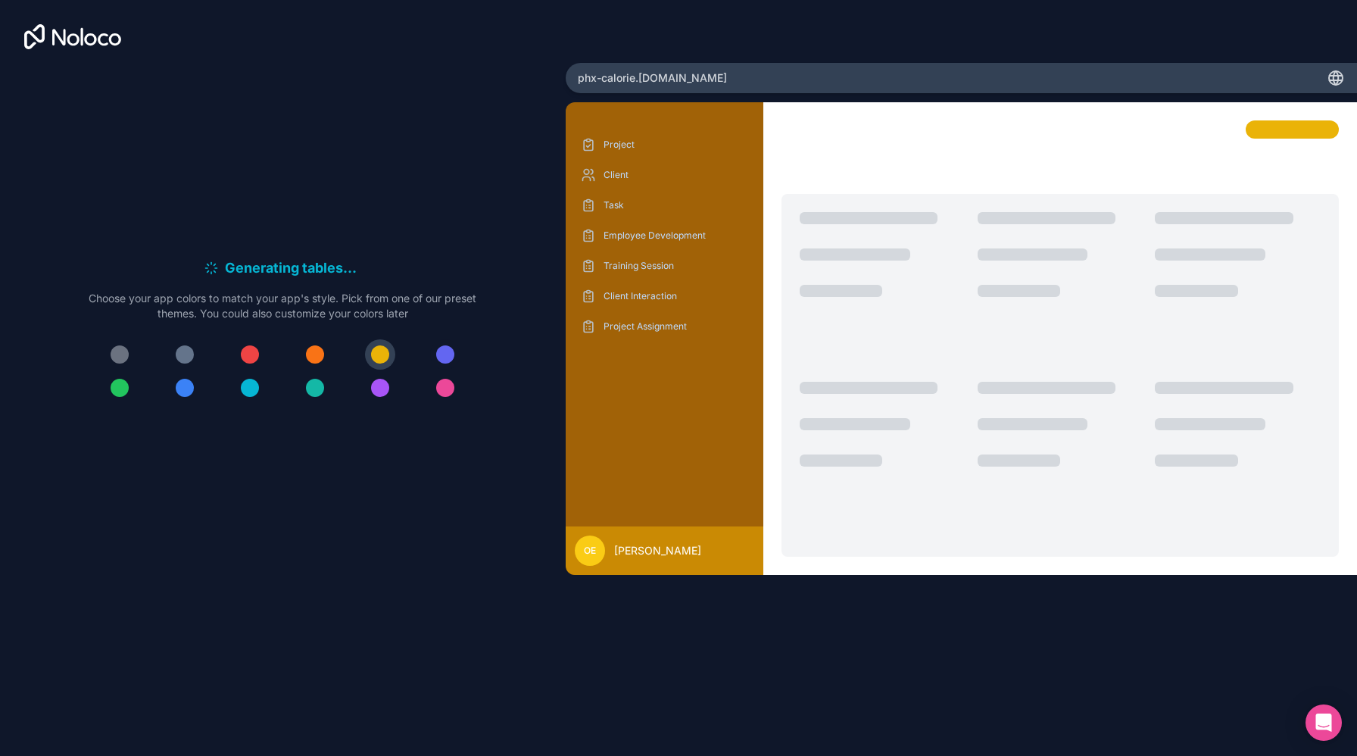
click at [448, 347] on div at bounding box center [445, 354] width 18 height 18
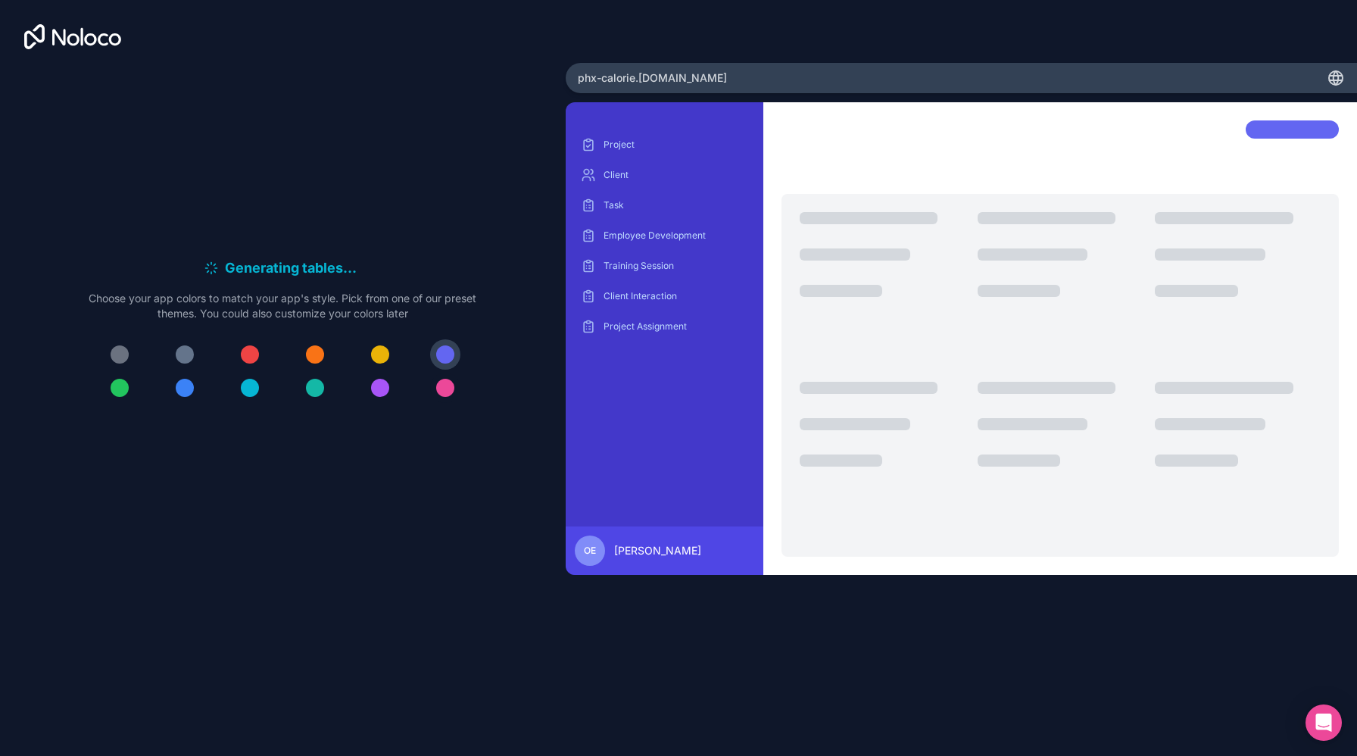
click at [451, 400] on button at bounding box center [445, 388] width 30 height 30
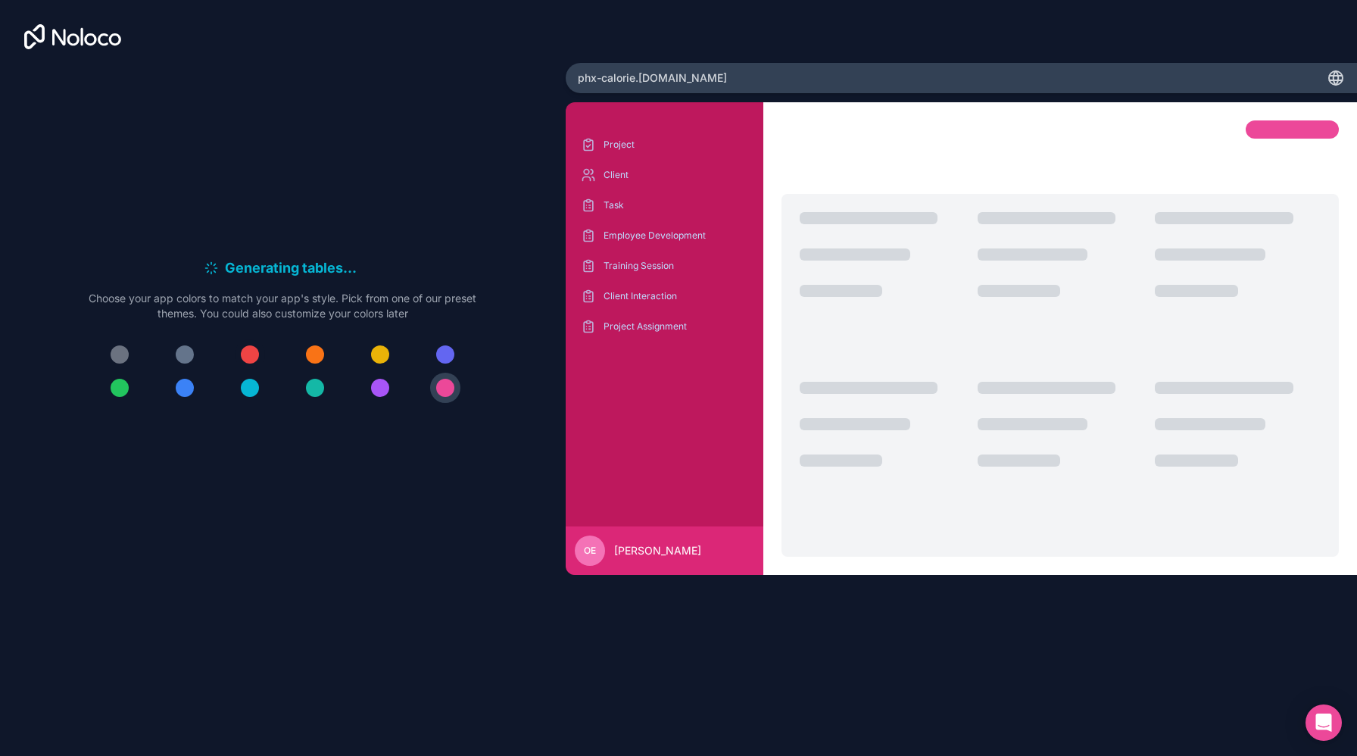
click at [258, 353] on div at bounding box center [250, 354] width 18 height 18
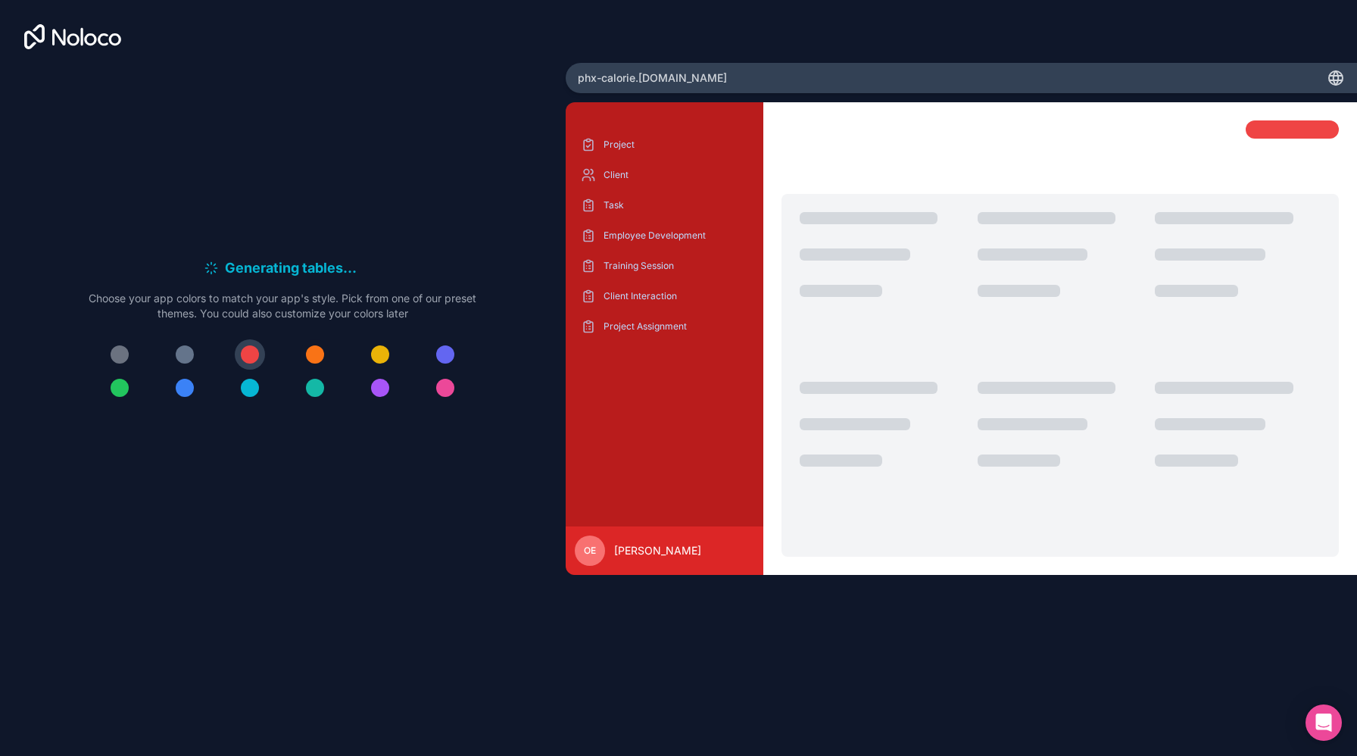
click at [316, 353] on div at bounding box center [315, 354] width 18 height 18
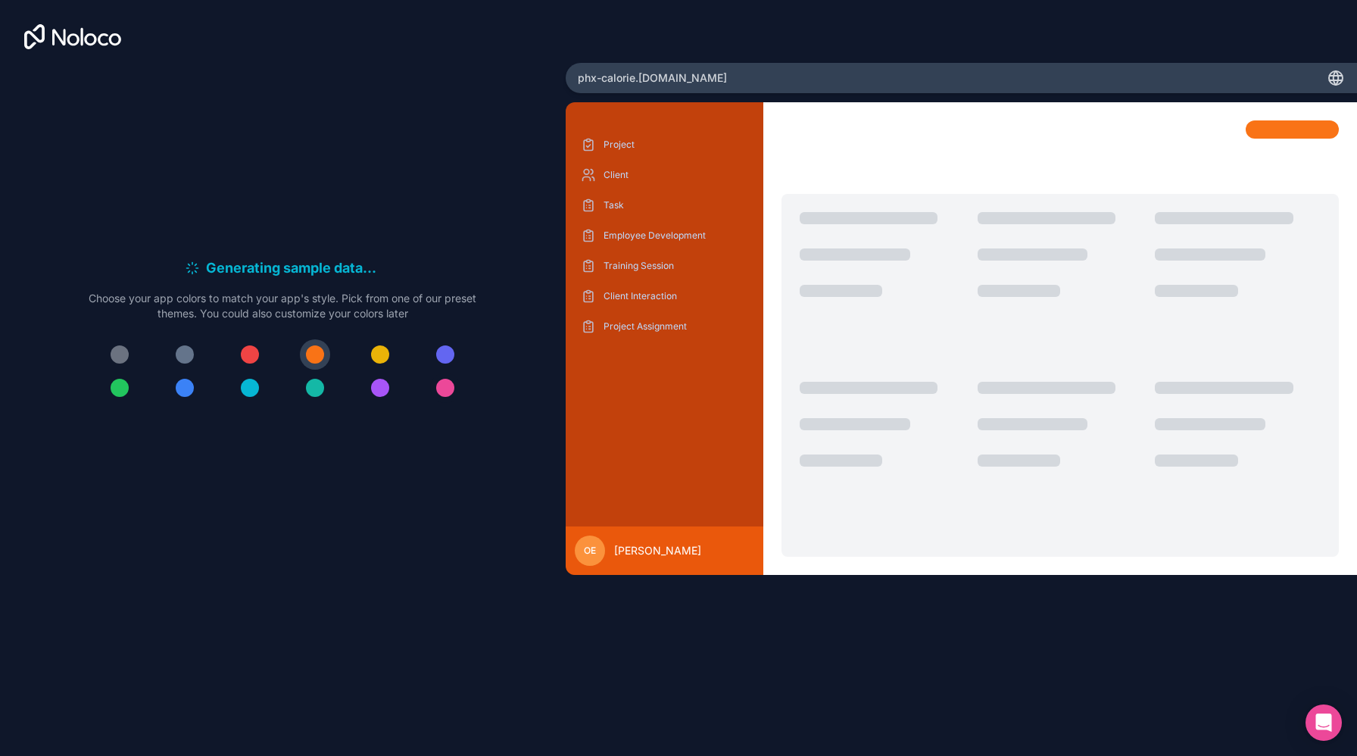
click at [446, 382] on div at bounding box center [445, 388] width 18 height 18
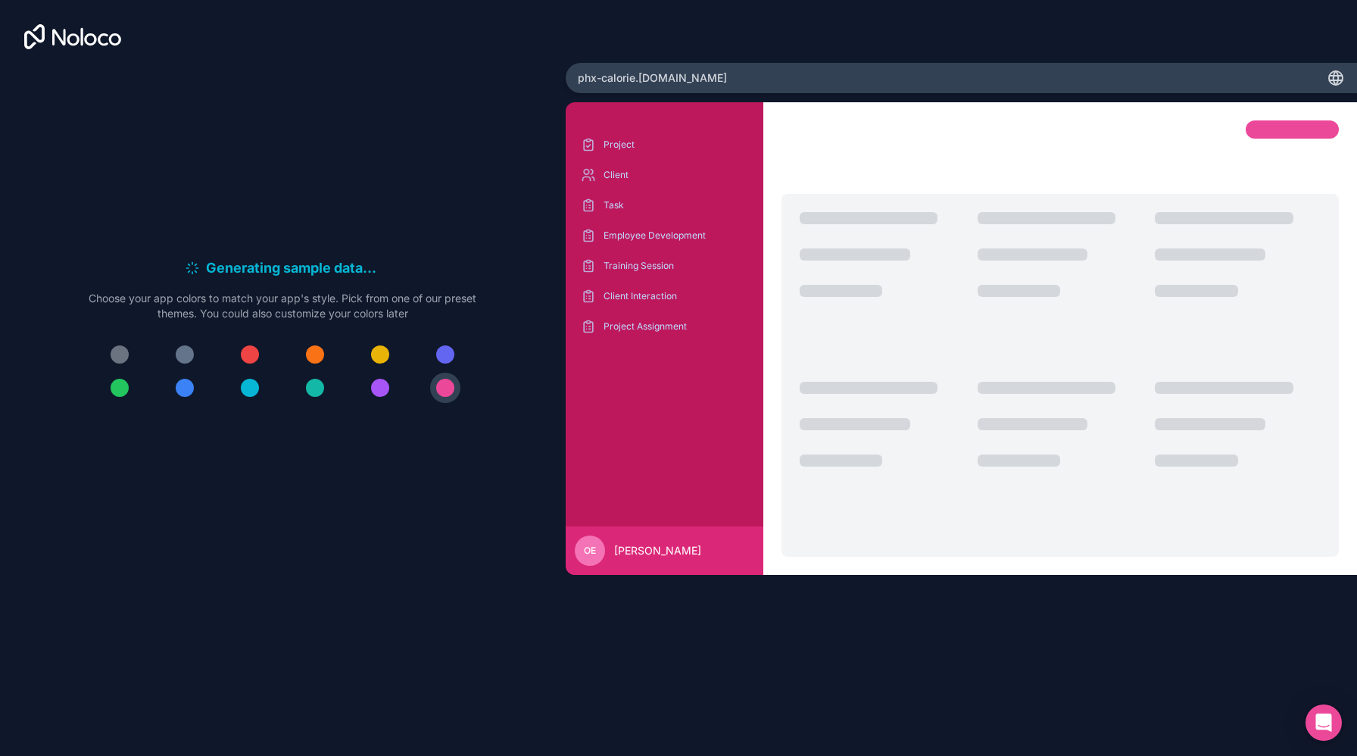
click at [189, 355] on div at bounding box center [185, 354] width 18 height 18
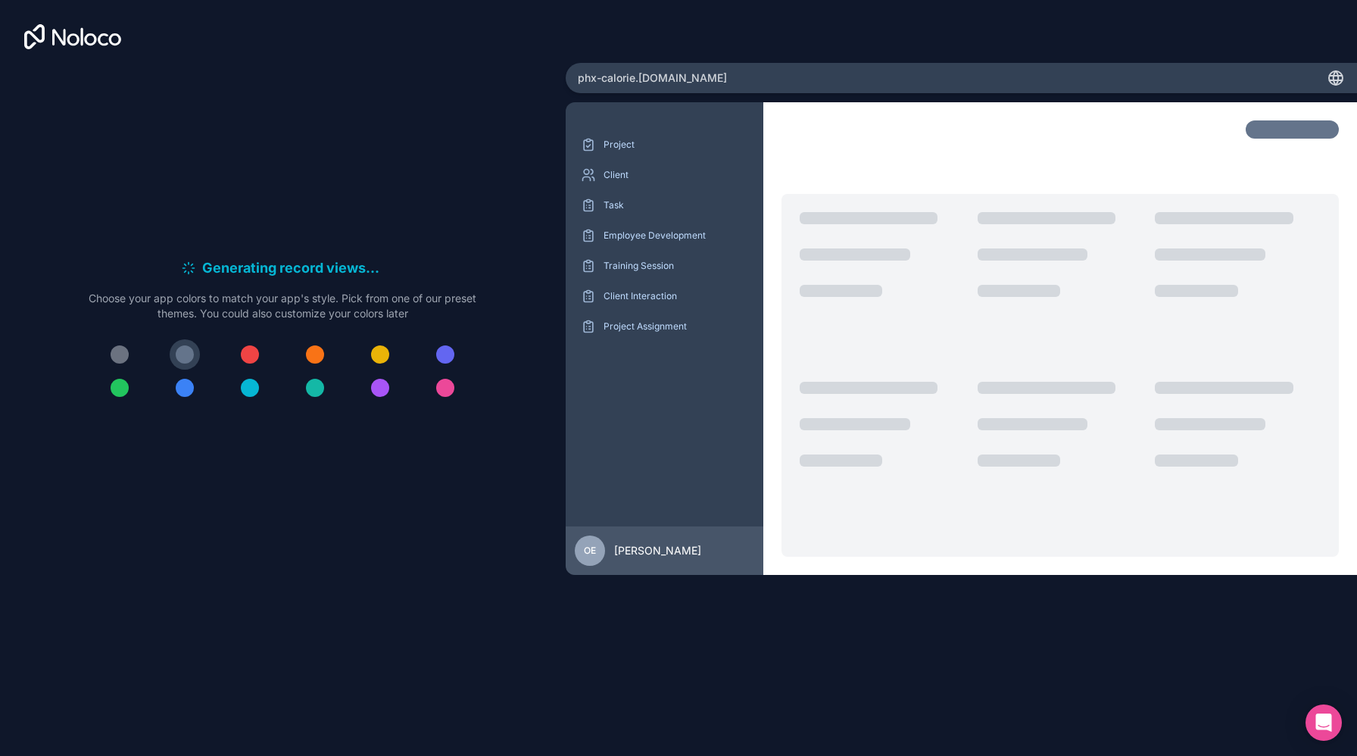
click at [598, 565] on div "OE" at bounding box center [590, 550] width 30 height 30
click at [187, 351] on div at bounding box center [185, 354] width 18 height 18
click at [293, 264] on h6 "Generating record views . . ." at bounding box center [293, 267] width 182 height 21
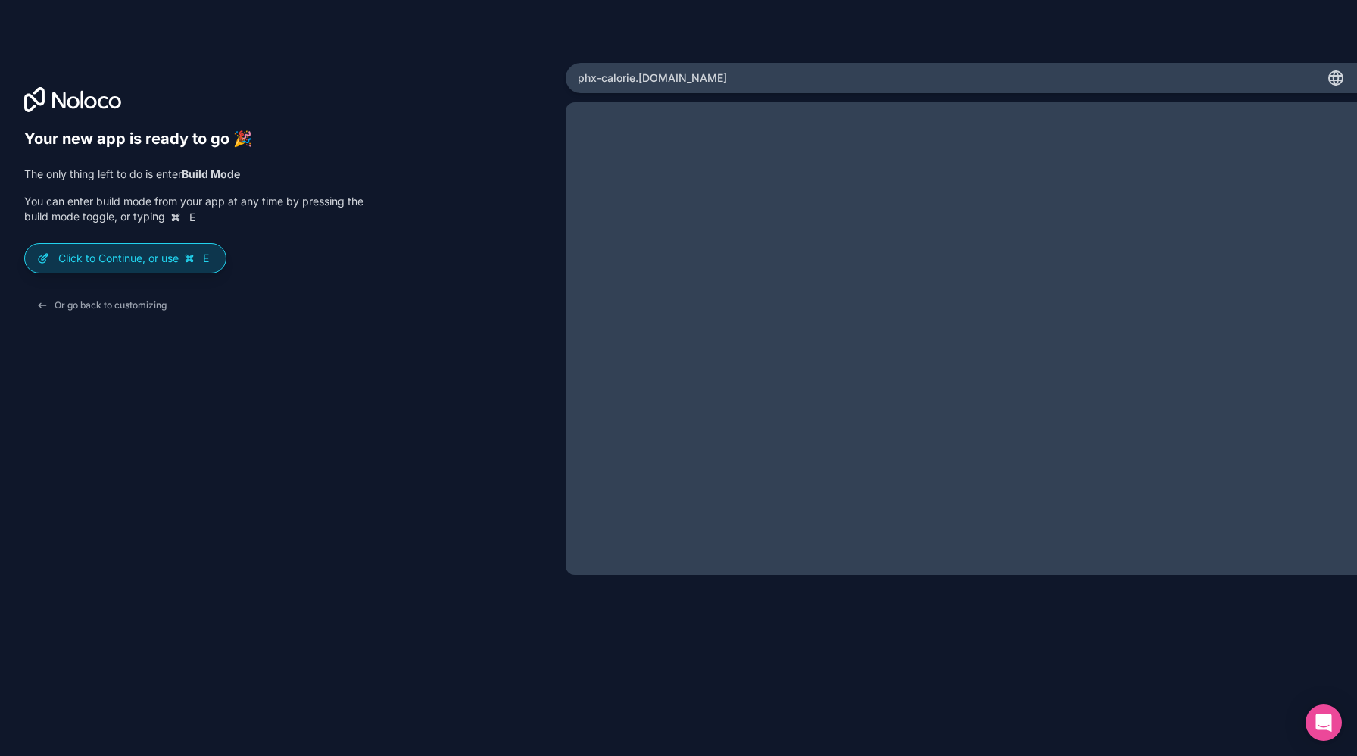
click at [141, 258] on p "Click to Continue, or use E" at bounding box center [135, 258] width 155 height 15
